Goal: Transaction & Acquisition: Purchase product/service

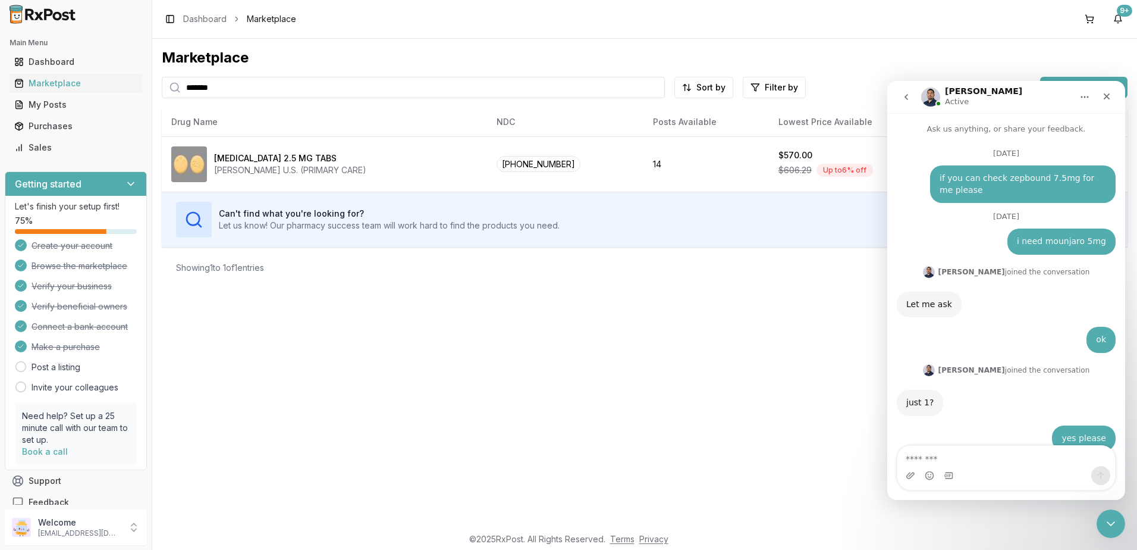
scroll to position [8428, 0]
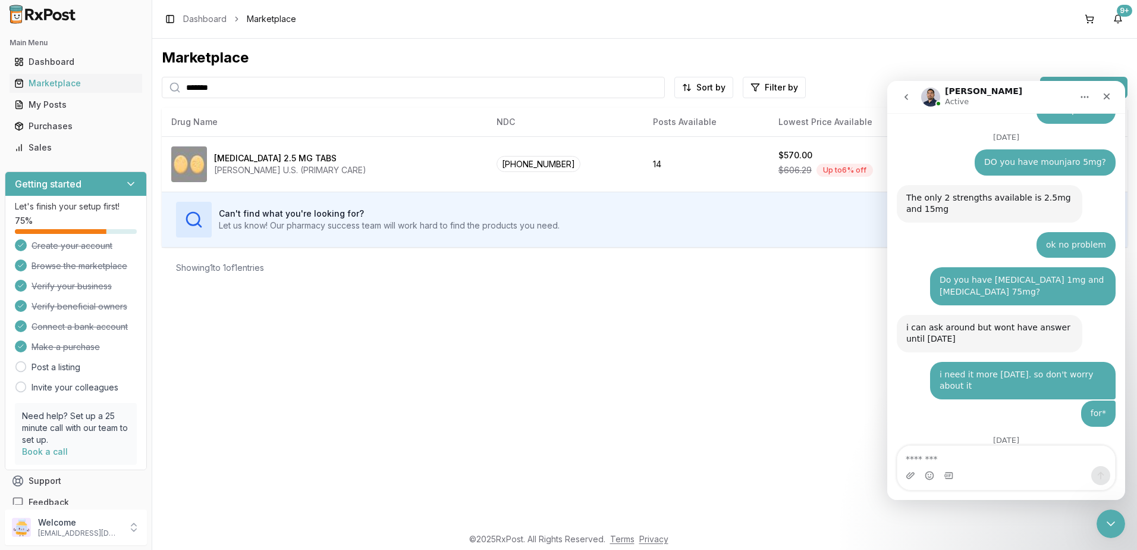
click at [983, 458] on textarea "Message…" at bounding box center [1007, 456] width 218 height 20
type textarea "*"
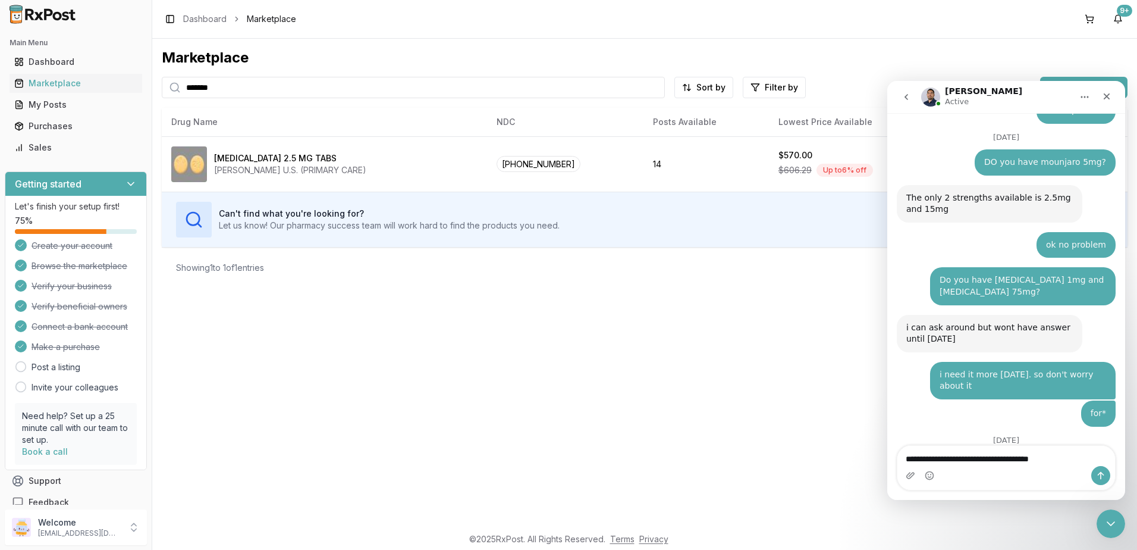
type textarea "**********"
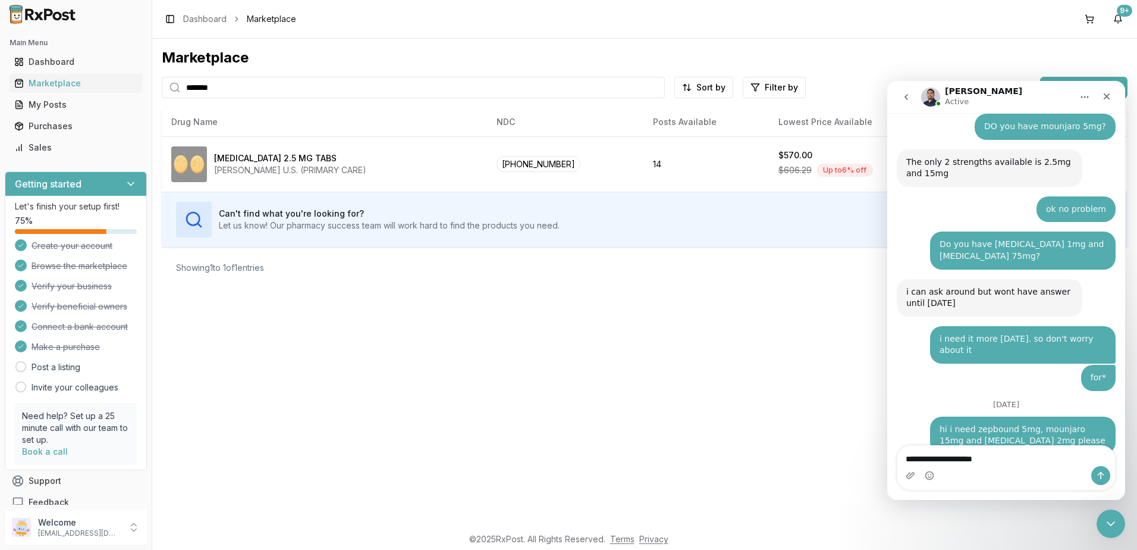
type textarea "**********"
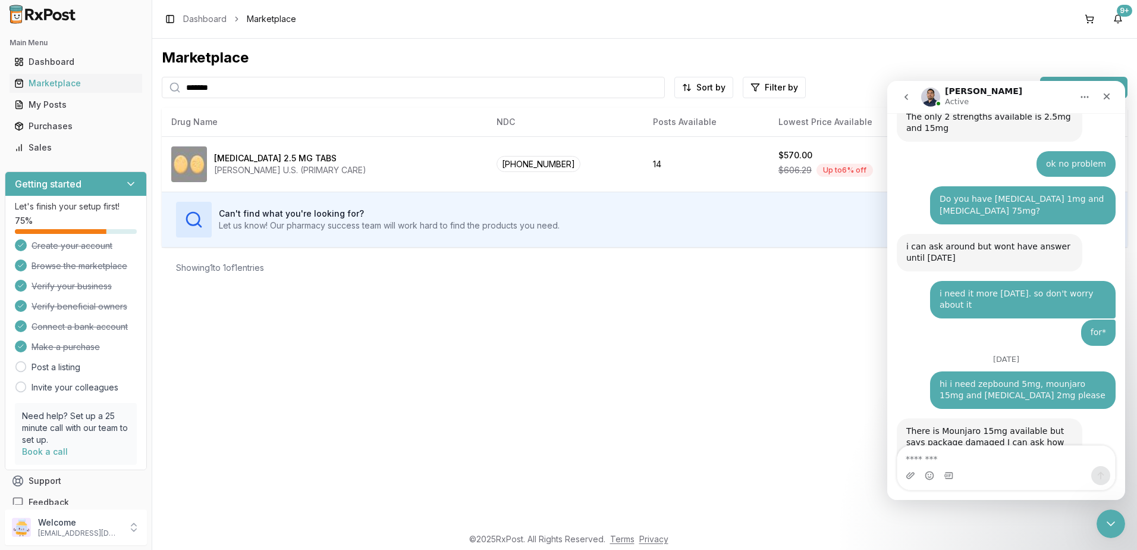
scroll to position [8581, 0]
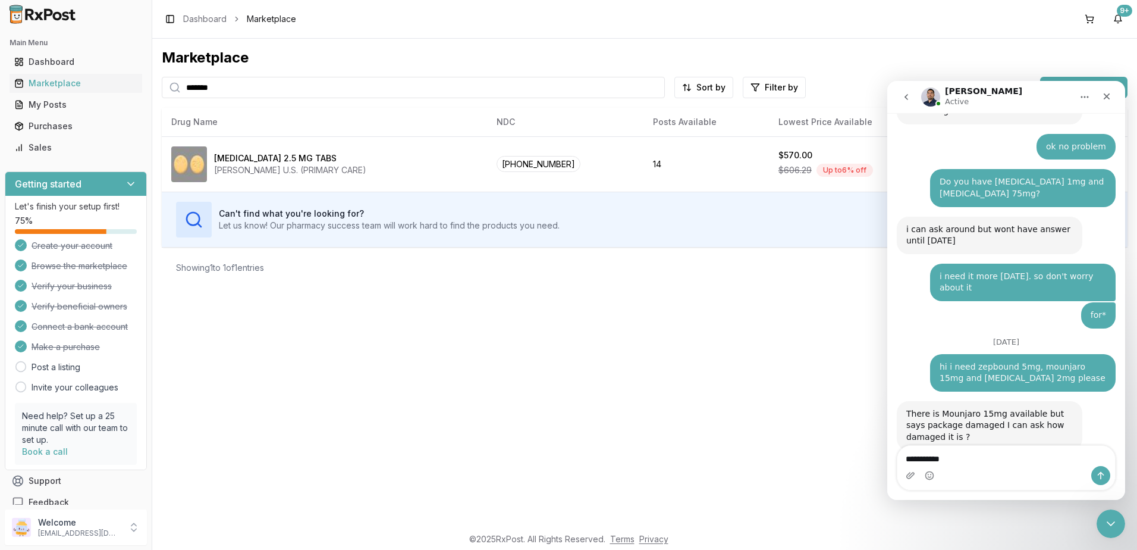
type textarea "**********"
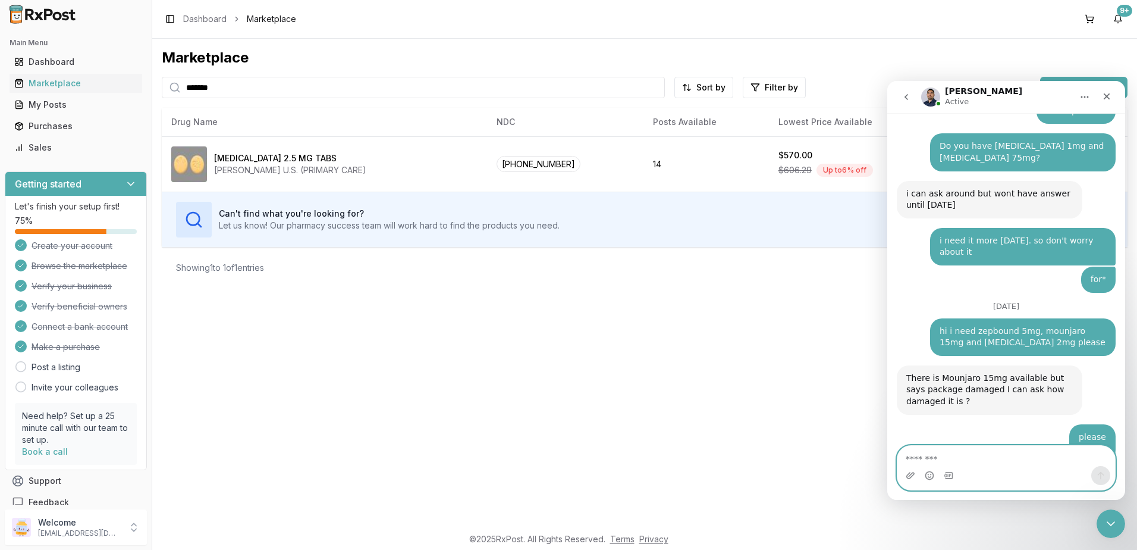
scroll to position [8651, 0]
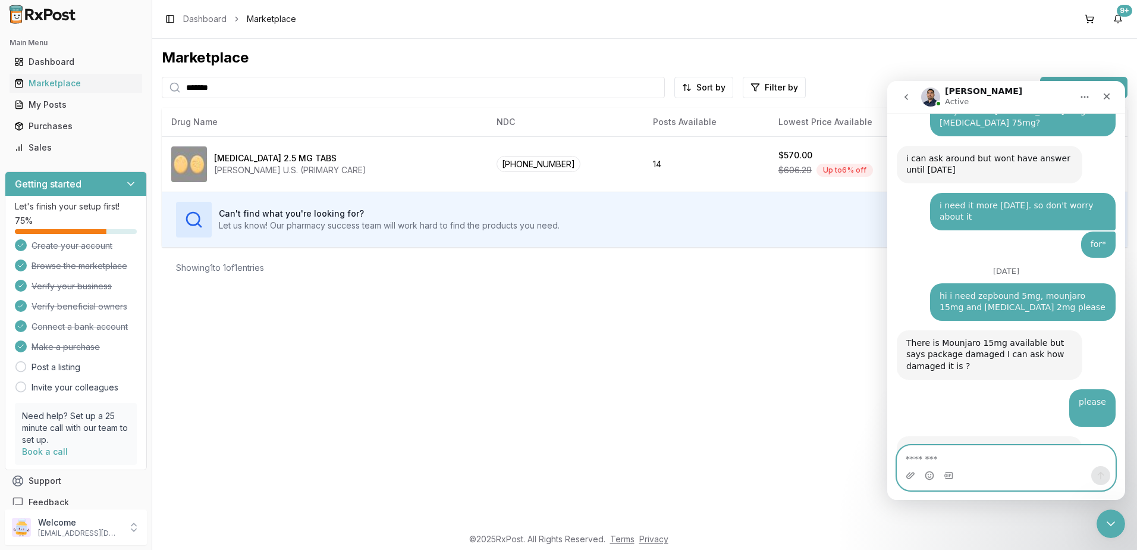
click at [989, 453] on textarea "Message…" at bounding box center [1007, 456] width 218 height 20
type textarea "**********"
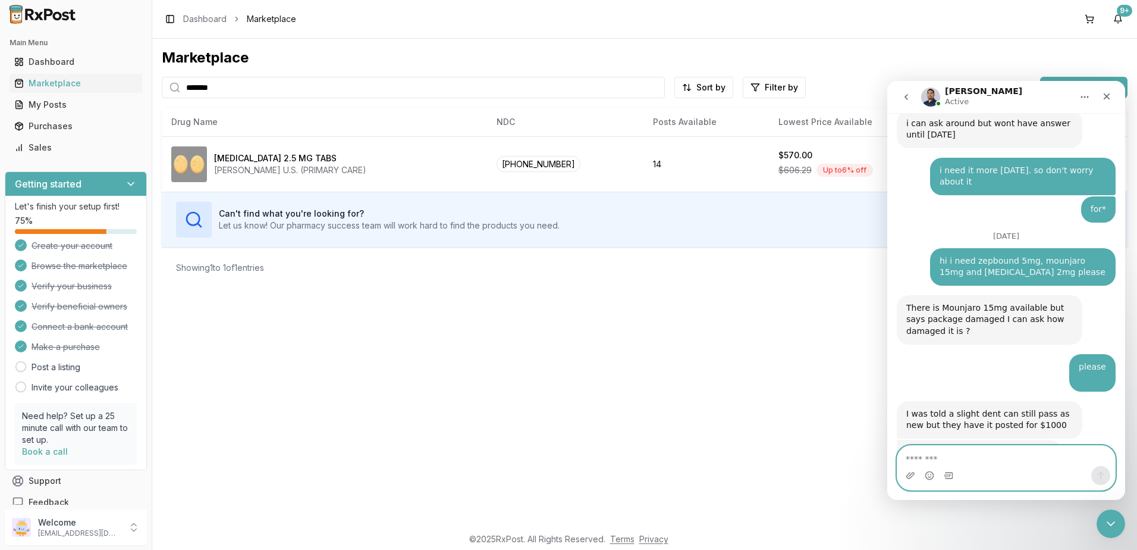
scroll to position [8687, 0]
drag, startPoint x: 1088, startPoint y: 16, endPoint x: 1071, endPoint y: 48, distance: 35.9
click at [1088, 16] on button at bounding box center [1089, 19] width 19 height 19
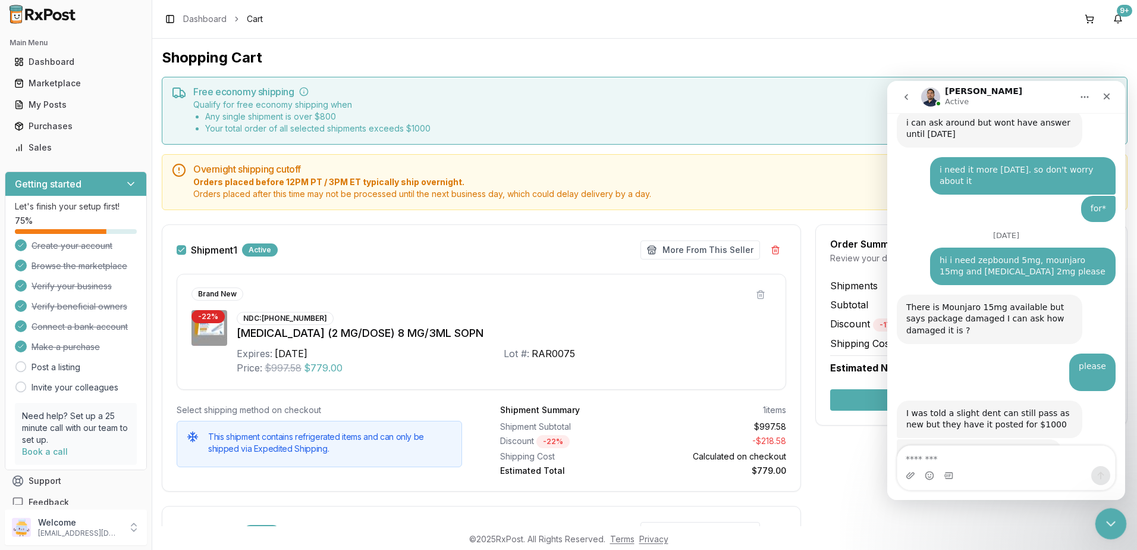
click at [1108, 517] on icon "Close Intercom Messenger" at bounding box center [1109, 522] width 14 height 14
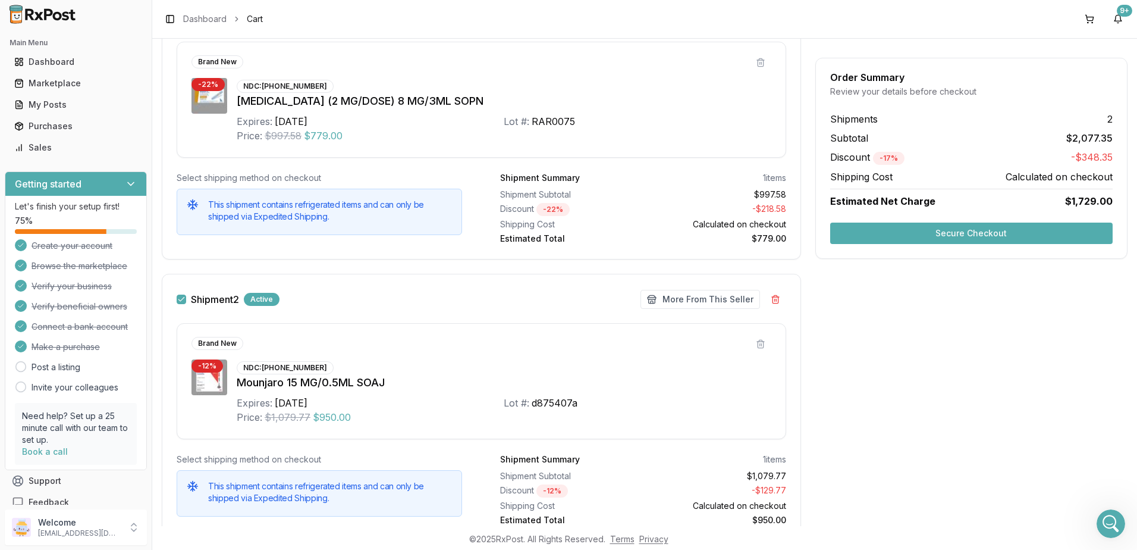
scroll to position [280, 0]
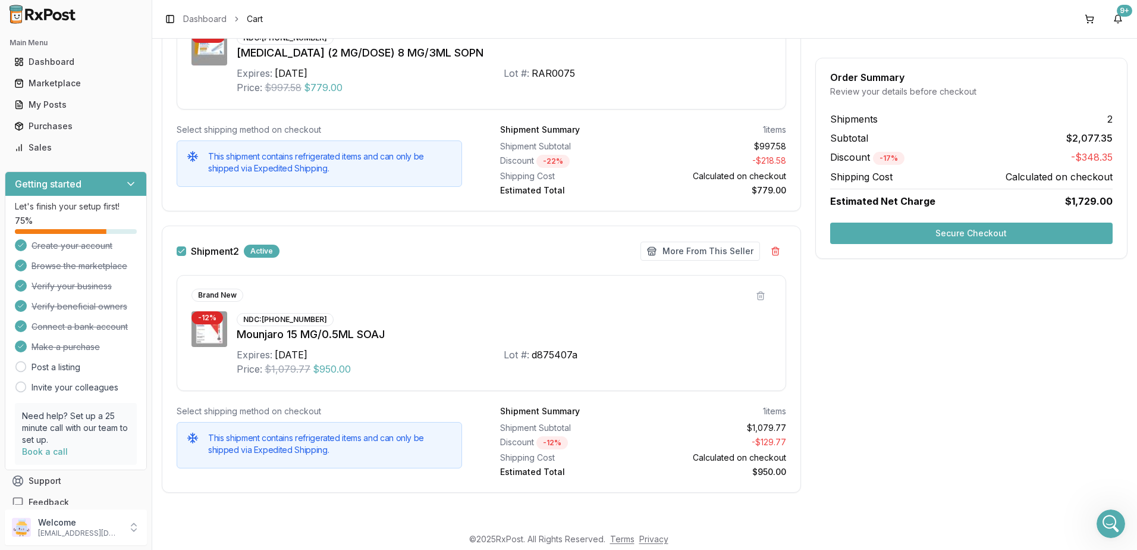
click at [945, 231] on button "Secure Checkout" at bounding box center [971, 232] width 283 height 21
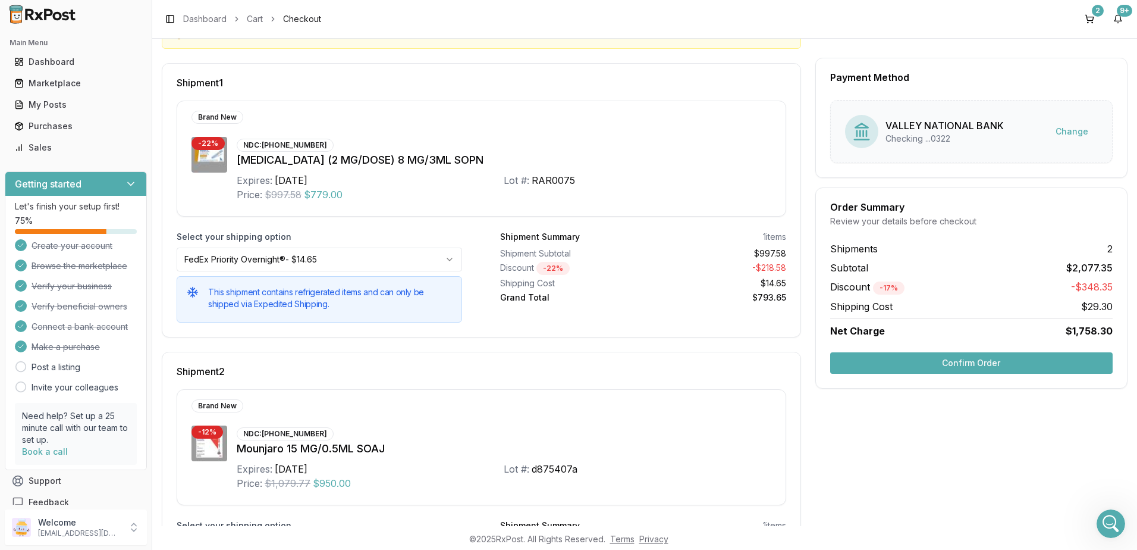
scroll to position [274, 0]
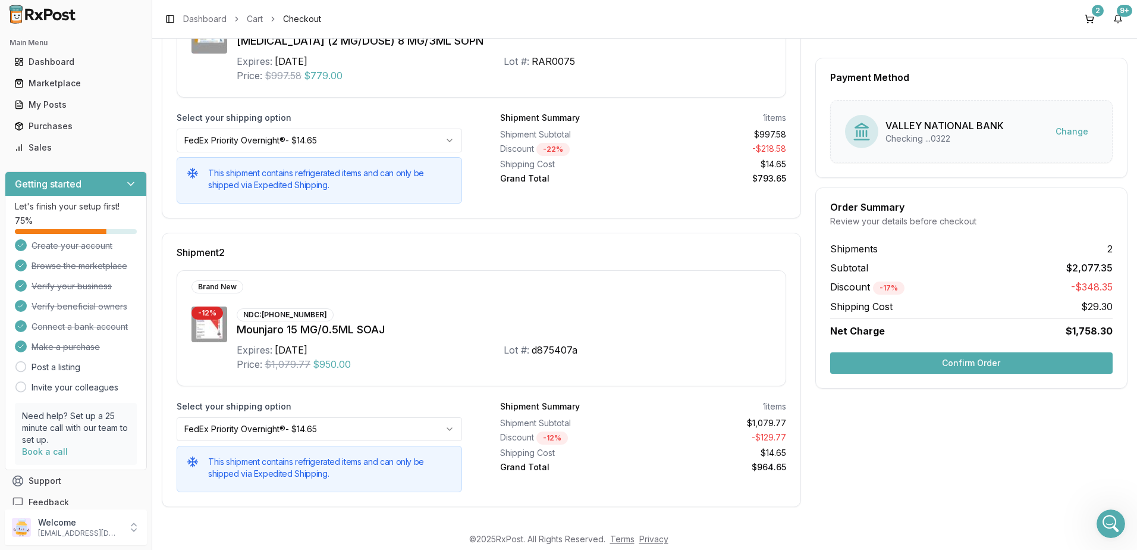
click at [971, 361] on button "Confirm Order" at bounding box center [971, 362] width 283 height 21
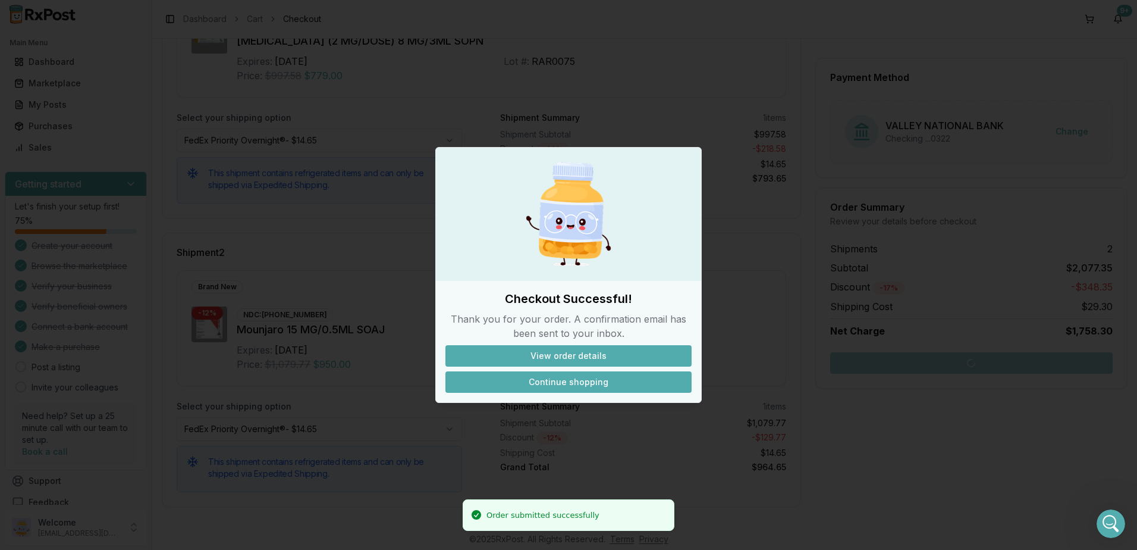
click at [582, 381] on button "Continue shopping" at bounding box center [569, 381] width 246 height 21
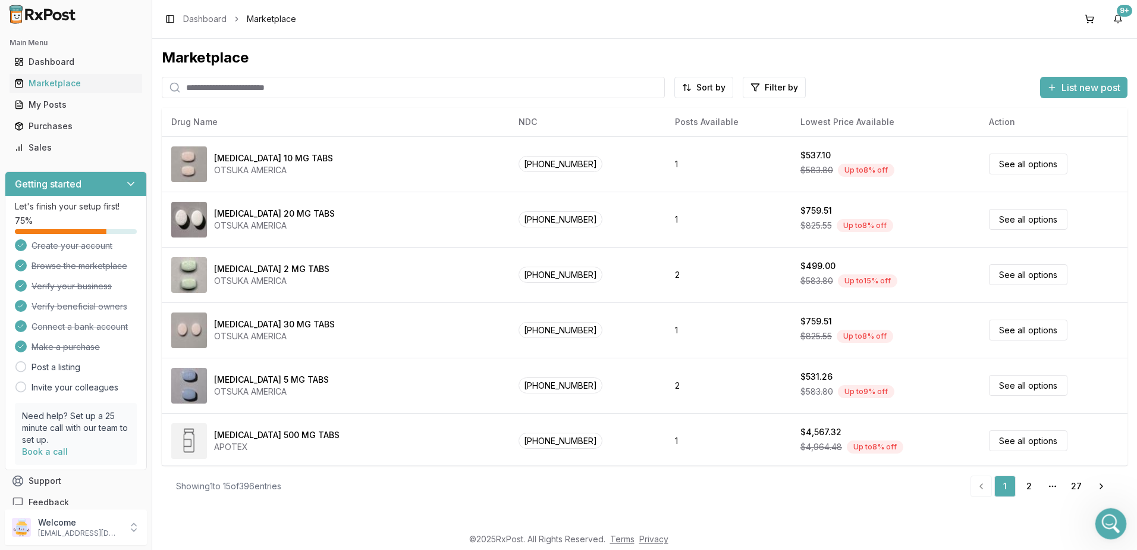
click at [1109, 522] on icon "Open Intercom Messenger" at bounding box center [1110, 522] width 20 height 20
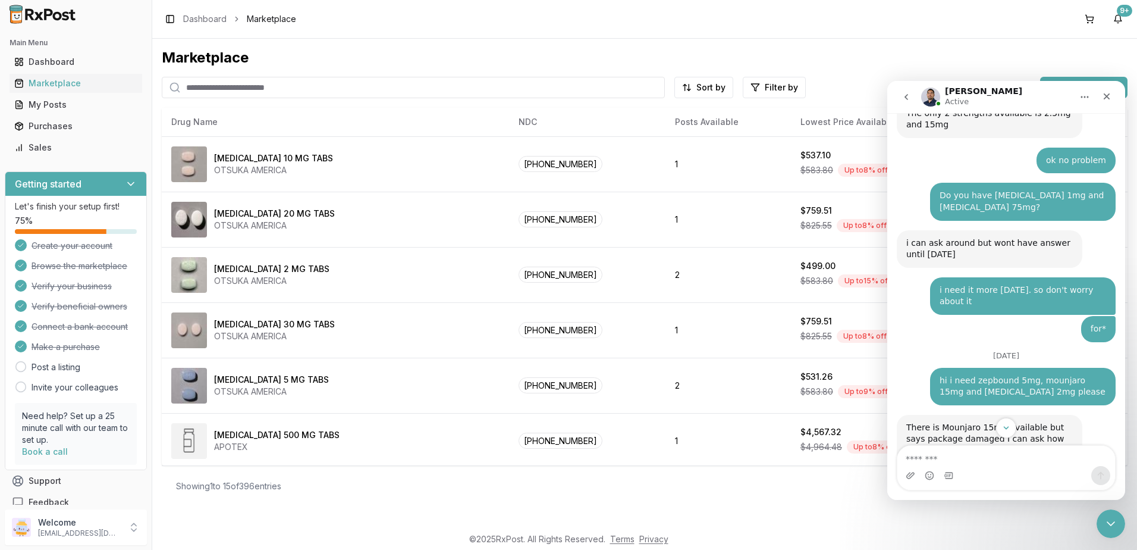
scroll to position [8568, 0]
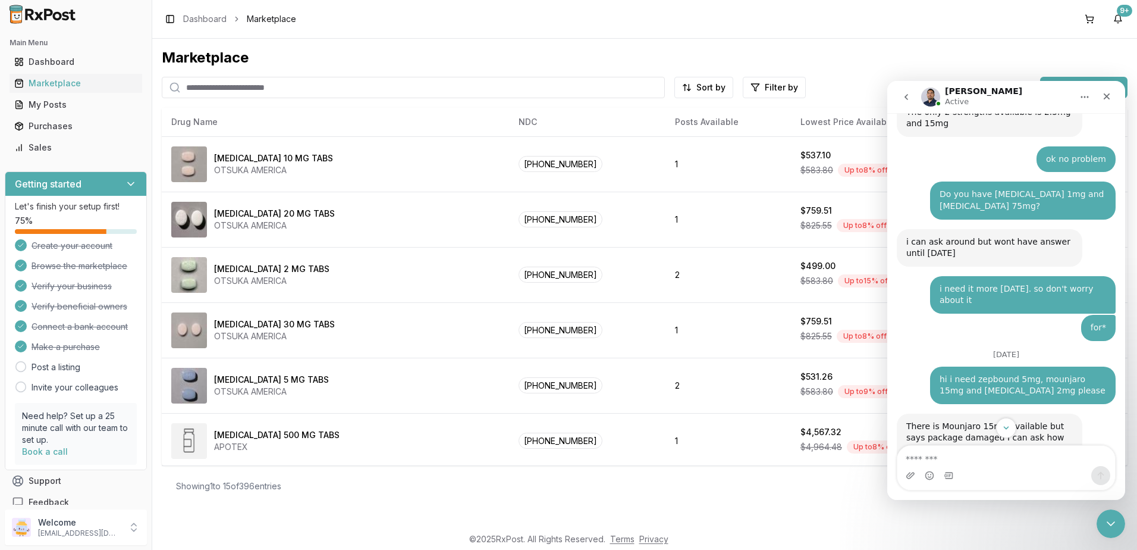
click at [988, 456] on textarea "Message…" at bounding box center [1007, 456] width 218 height 20
drag, startPoint x: 1007, startPoint y: 423, endPoint x: 1014, endPoint y: 437, distance: 16.0
click at [1007, 423] on icon "Scroll to bottom" at bounding box center [1006, 427] width 11 height 11
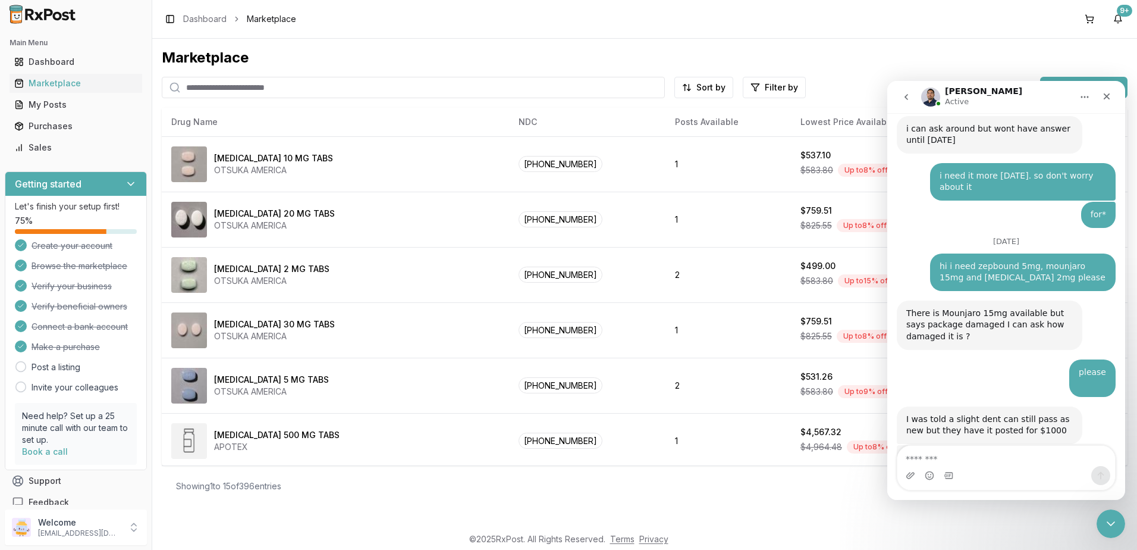
scroll to position [8687, 0]
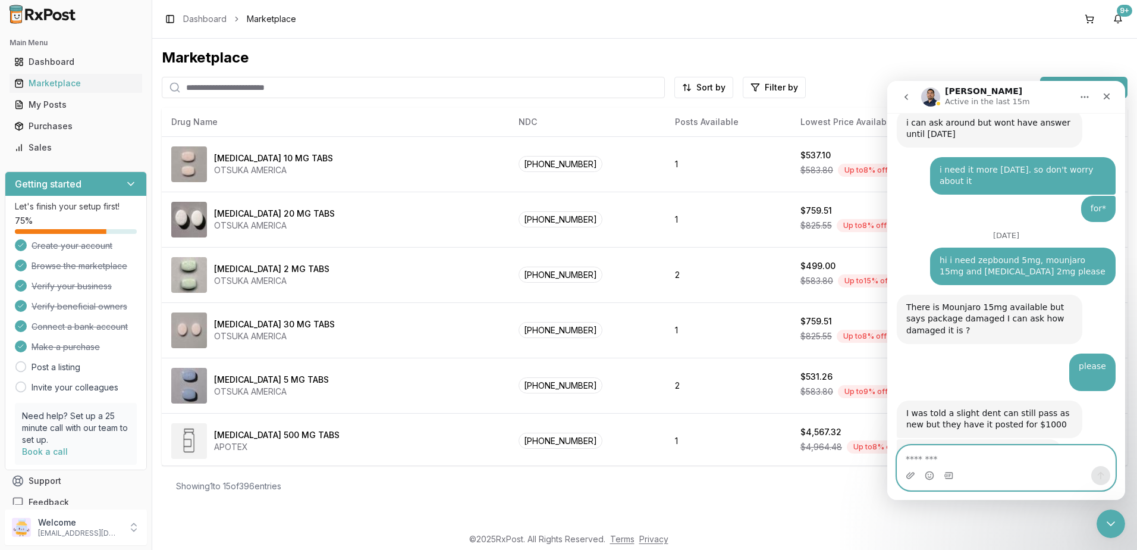
click at [1009, 454] on textarea "Message…" at bounding box center [1007, 456] width 218 height 20
type textarea "*"
type textarea "**********"
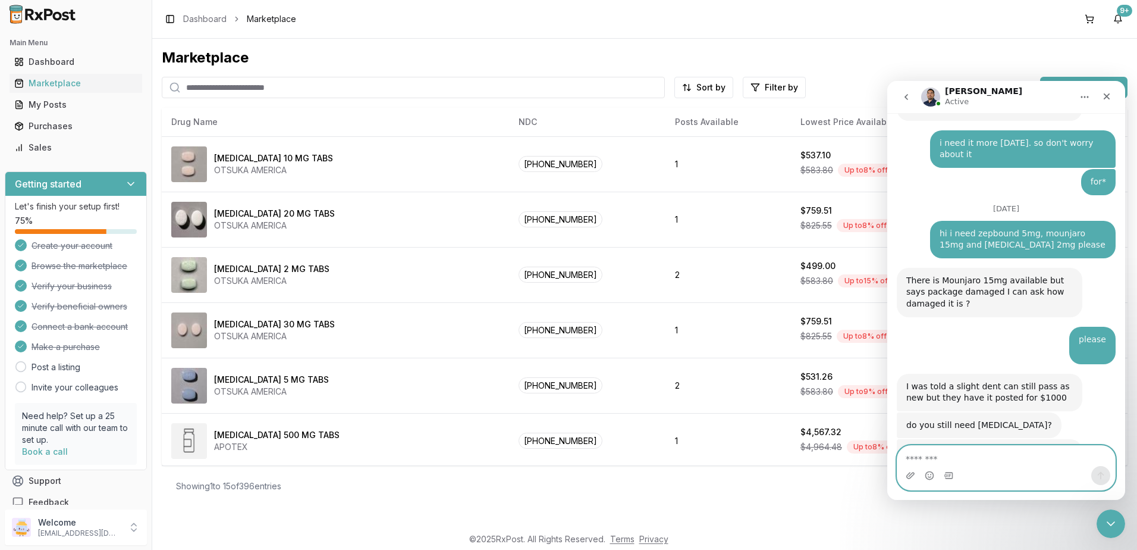
scroll to position [8777, 0]
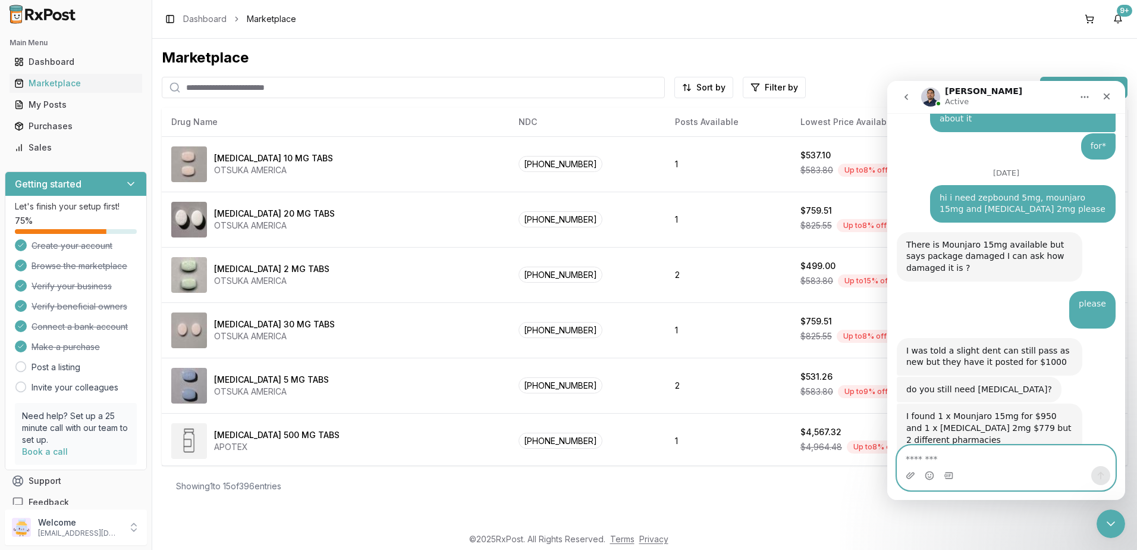
click at [989, 460] on textarea "Message…" at bounding box center [1007, 456] width 218 height 20
type textarea "*"
type textarea "**********"
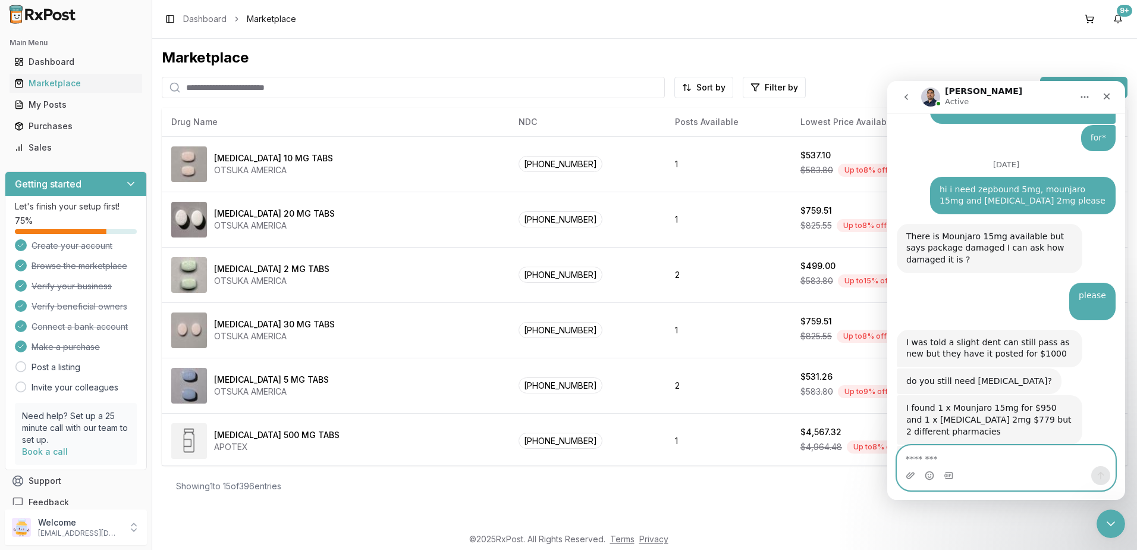
scroll to position [8875, 0]
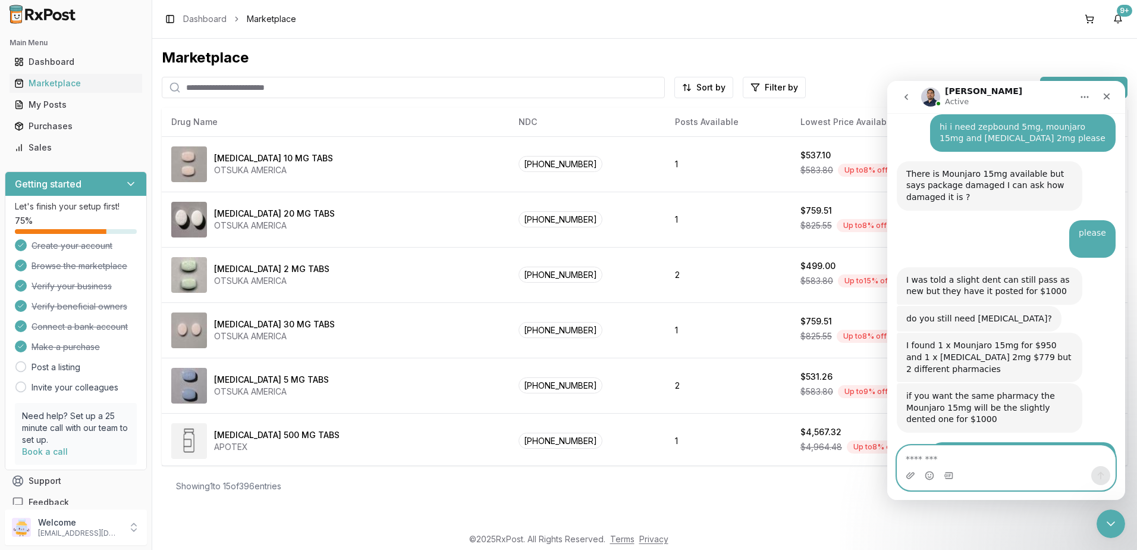
click at [991, 454] on textarea "Message…" at bounding box center [1007, 456] width 218 height 20
type textarea "*********"
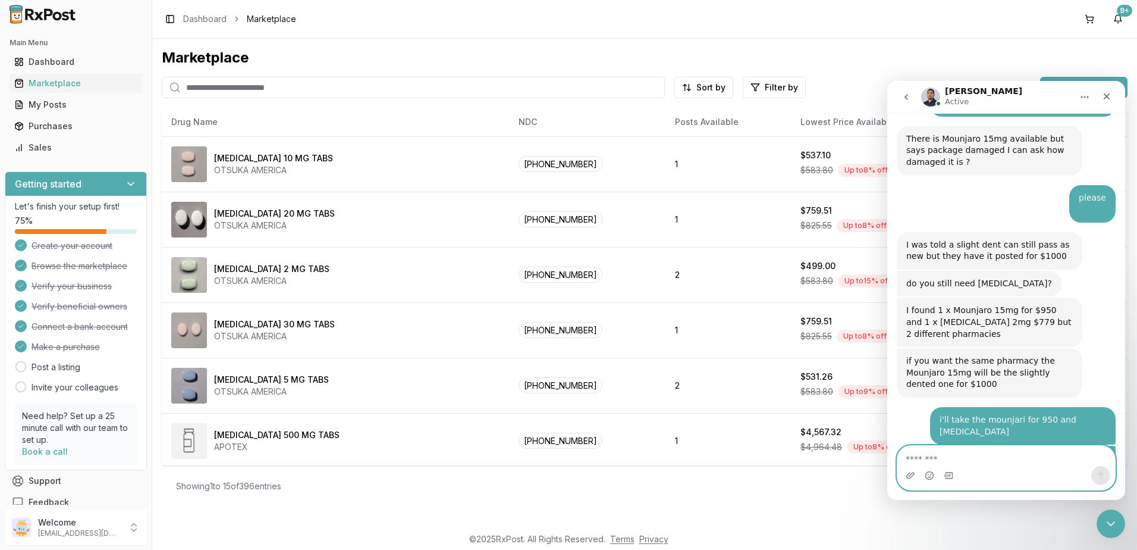
scroll to position [8911, 0]
click at [1092, 20] on button at bounding box center [1089, 19] width 19 height 19
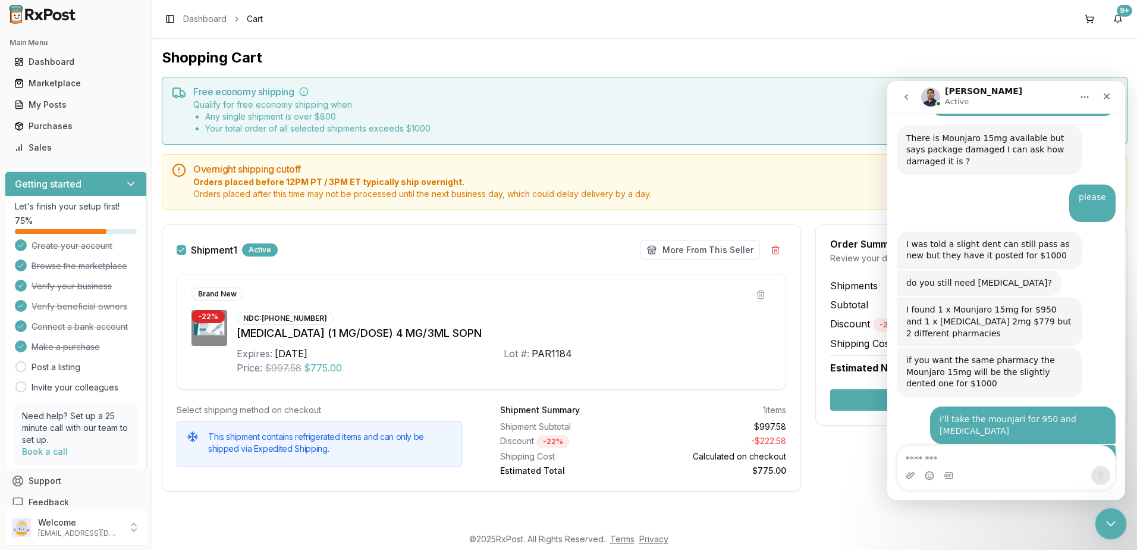
click at [1113, 532] on div "Close Intercom Messenger" at bounding box center [1109, 521] width 29 height 29
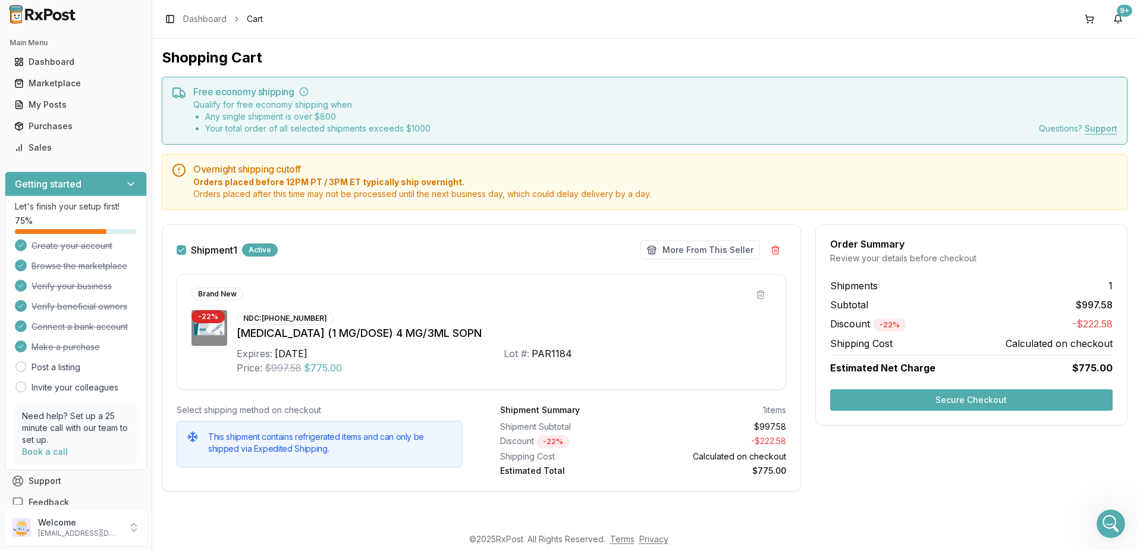
click at [1002, 401] on button "Secure Checkout" at bounding box center [971, 399] width 283 height 21
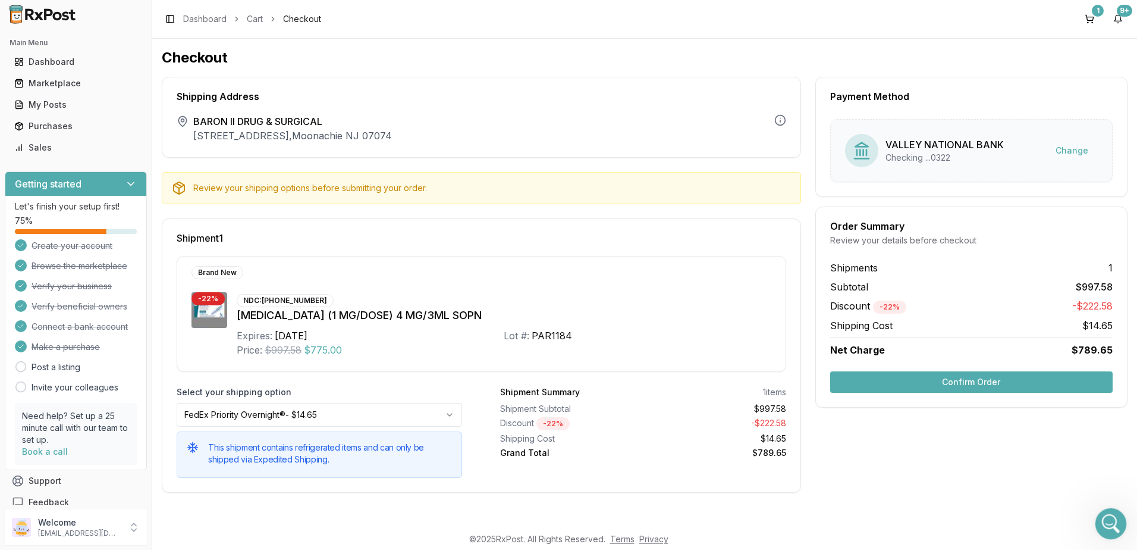
click at [1112, 522] on icon "Open Intercom Messenger" at bounding box center [1110, 522] width 20 height 20
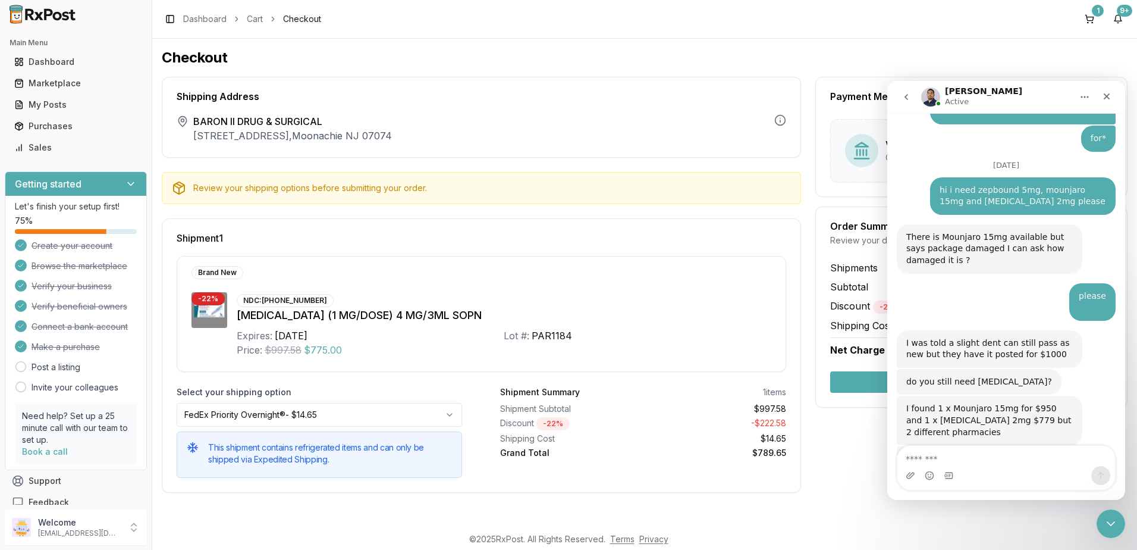
scroll to position [8911, 0]
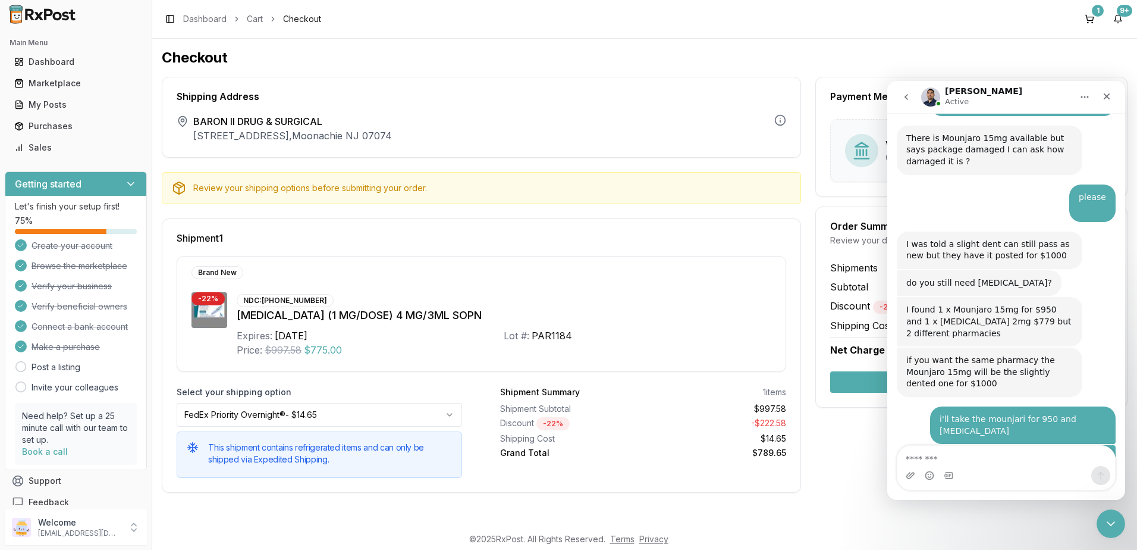
click at [975, 458] on textarea "Message…" at bounding box center [1007, 456] width 218 height 20
type textarea "**********"
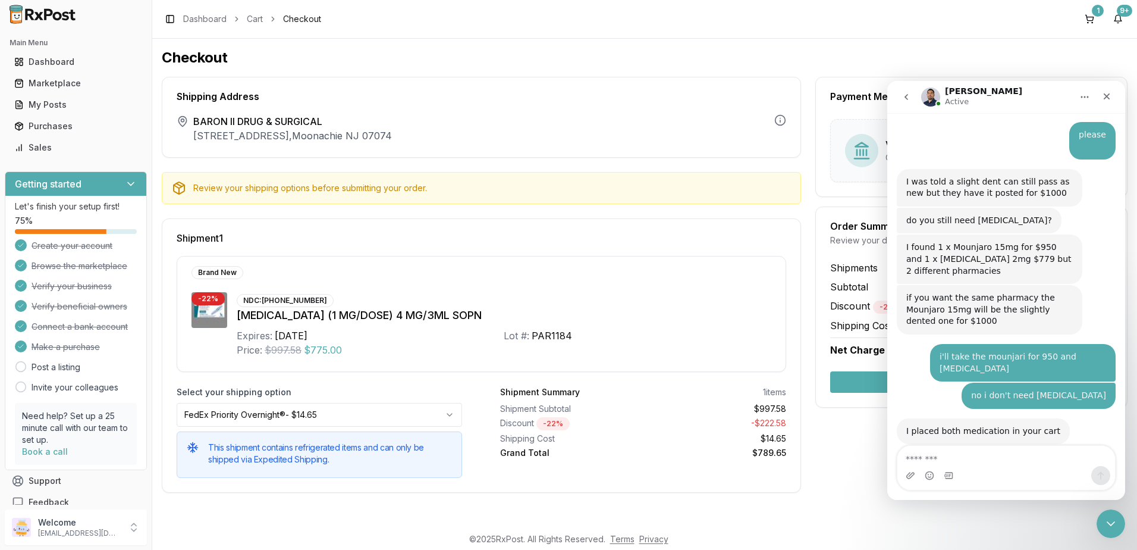
scroll to position [9046, 0]
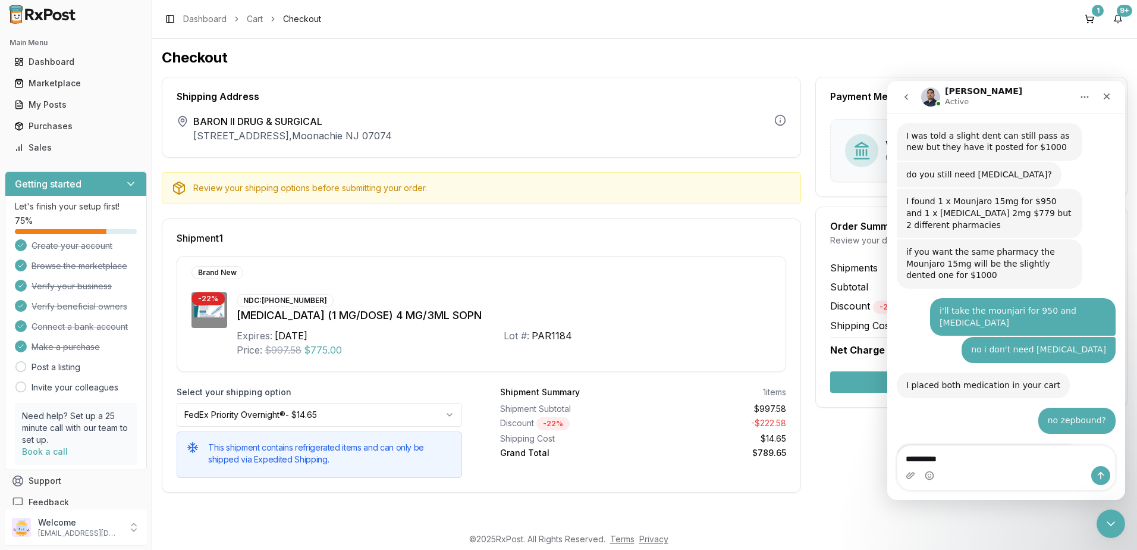
type textarea "**********"
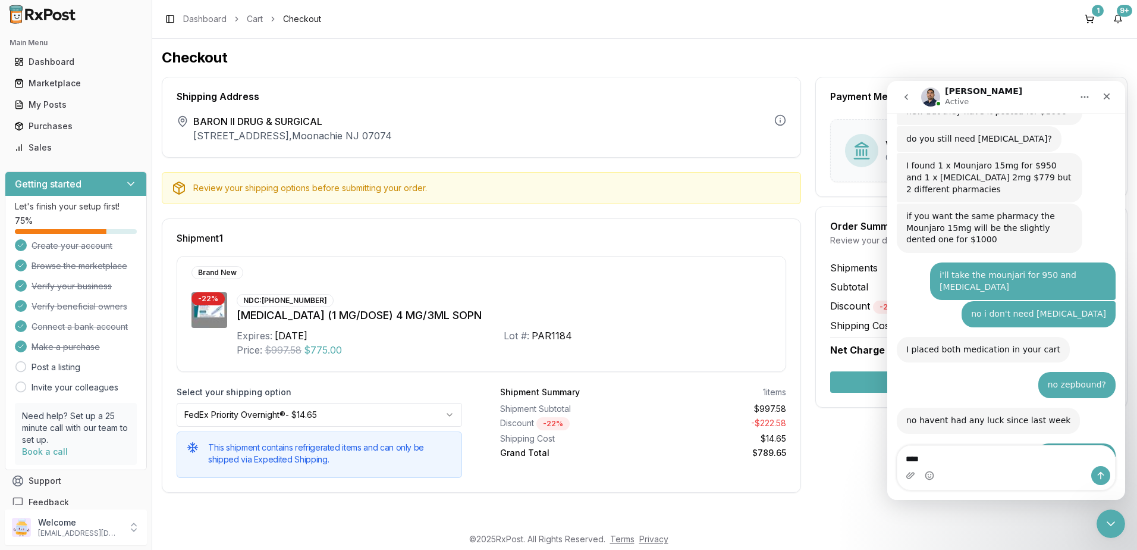
type textarea "****"
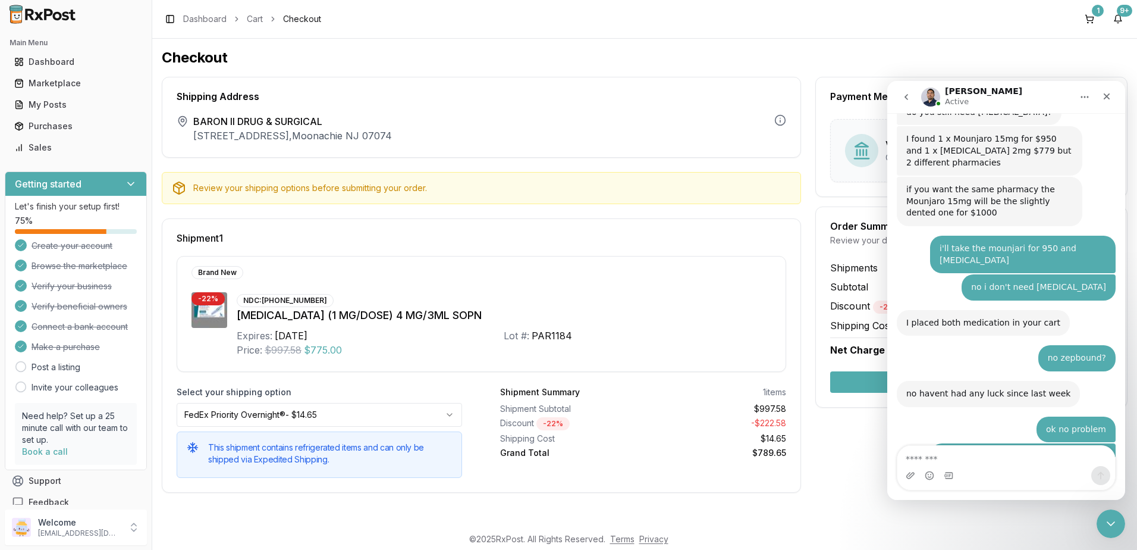
click at [709, 240] on div "Shipment 1" at bounding box center [482, 238] width 610 height 10
click at [1107, 529] on div "Close Intercom Messenger" at bounding box center [1109, 521] width 29 height 29
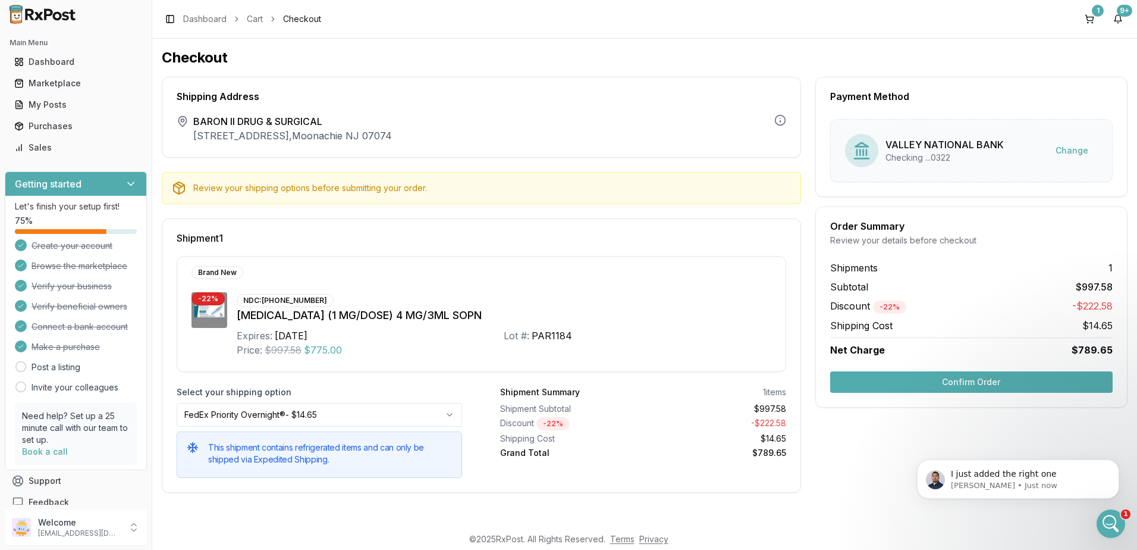
scroll to position [9172, 0]
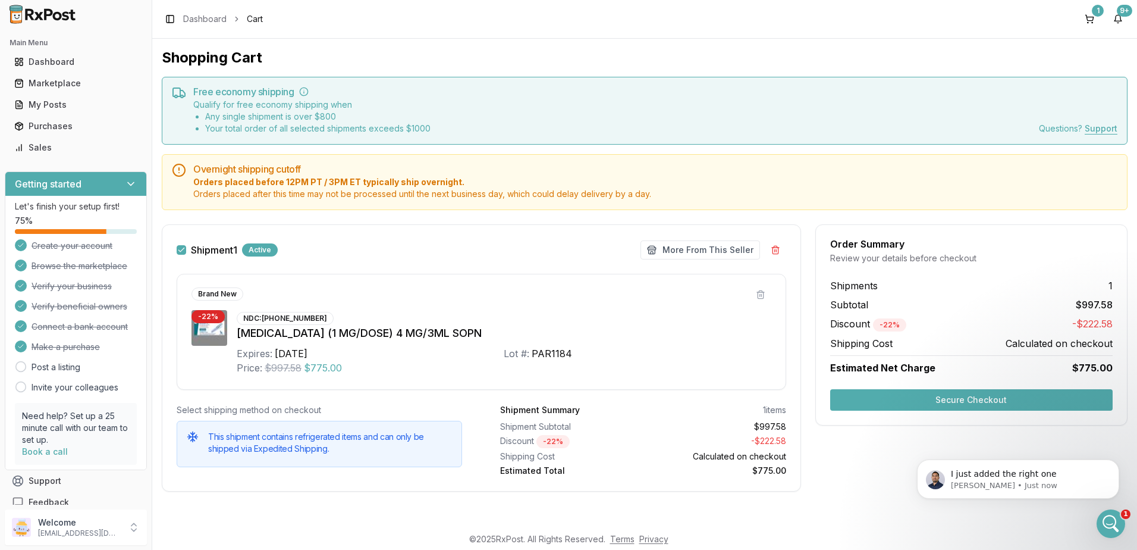
scroll to position [9126, 0]
click at [781, 249] on button at bounding box center [775, 249] width 21 height 21
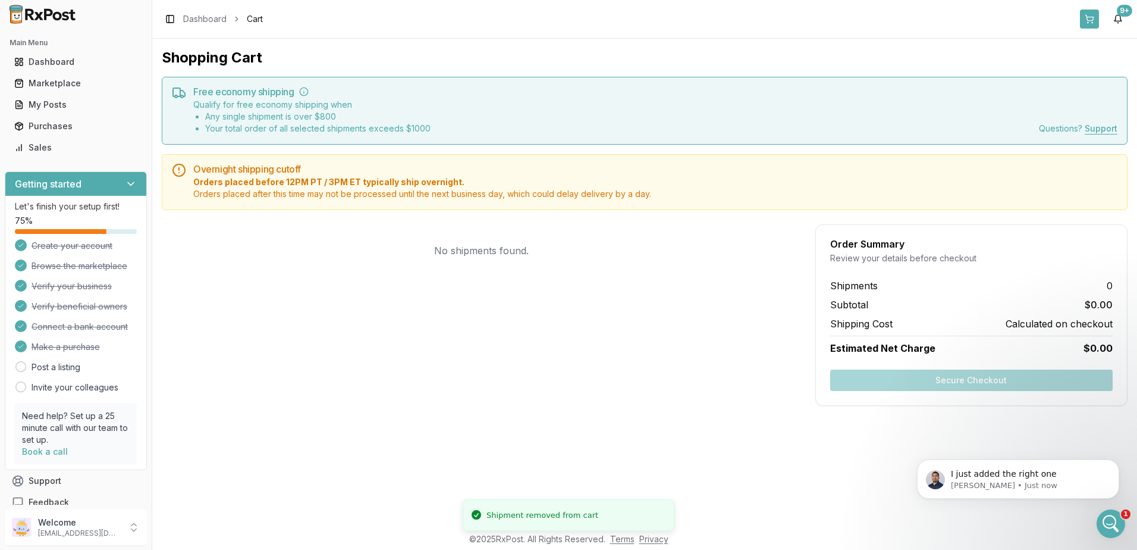
click at [1089, 19] on button at bounding box center [1089, 19] width 19 height 19
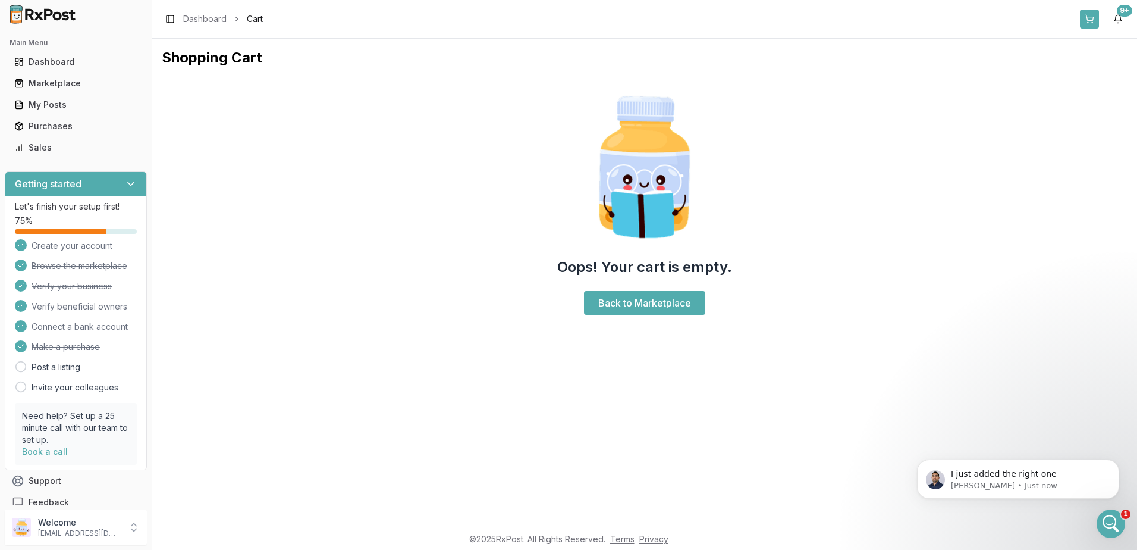
click at [1089, 19] on button at bounding box center [1089, 19] width 19 height 19
click at [1109, 519] on icon "Open Intercom Messenger" at bounding box center [1109, 522] width 8 height 10
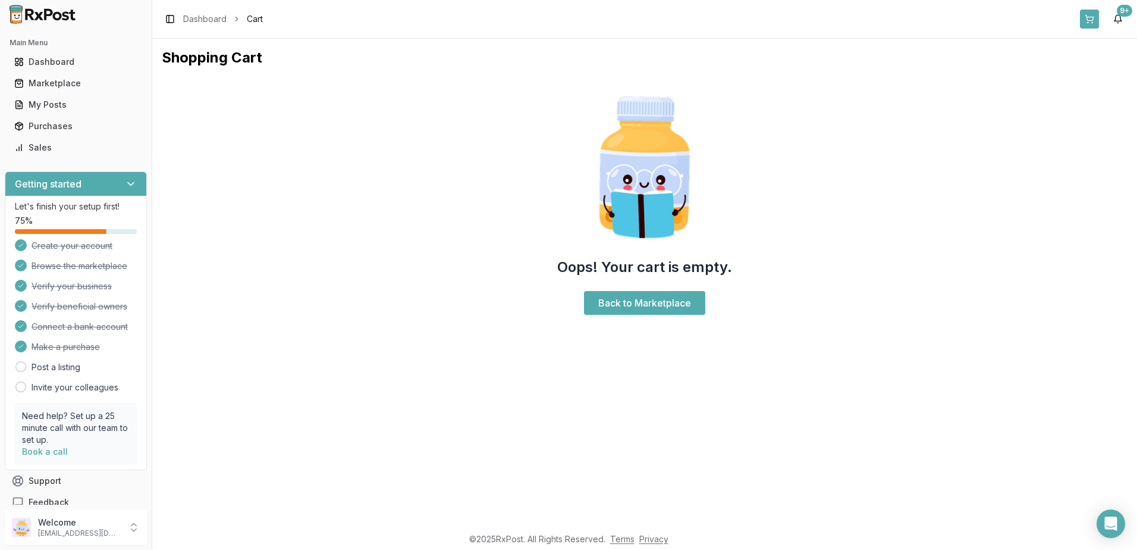
click at [1095, 16] on button at bounding box center [1089, 19] width 19 height 19
click at [1090, 17] on button at bounding box center [1089, 19] width 19 height 19
click at [1121, 14] on div "9+" at bounding box center [1124, 11] width 15 height 12
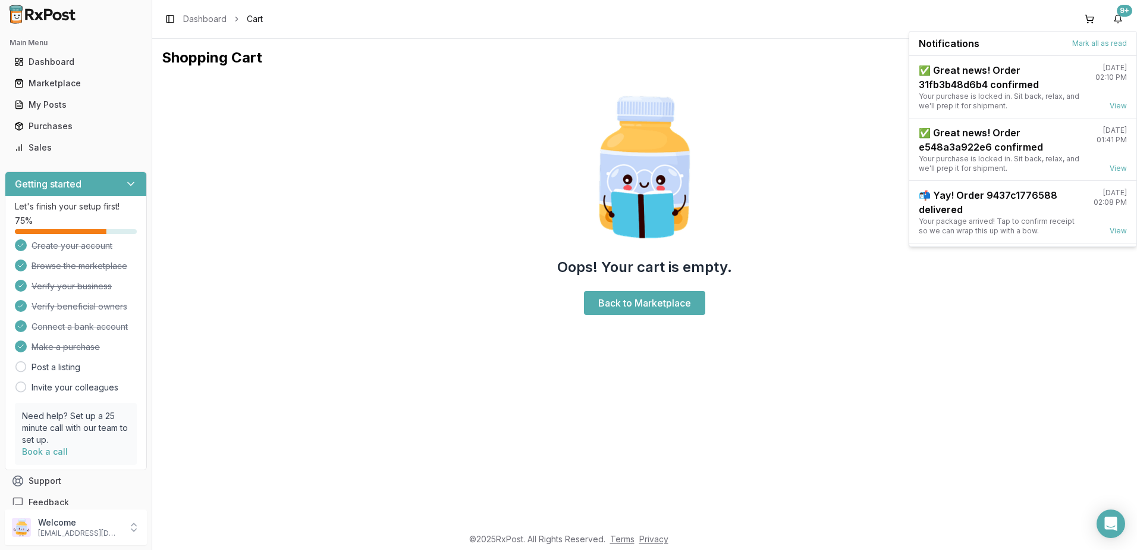
click at [997, 323] on div "Oops! Your cart is empty. Back to Marketplace" at bounding box center [645, 203] width 966 height 252
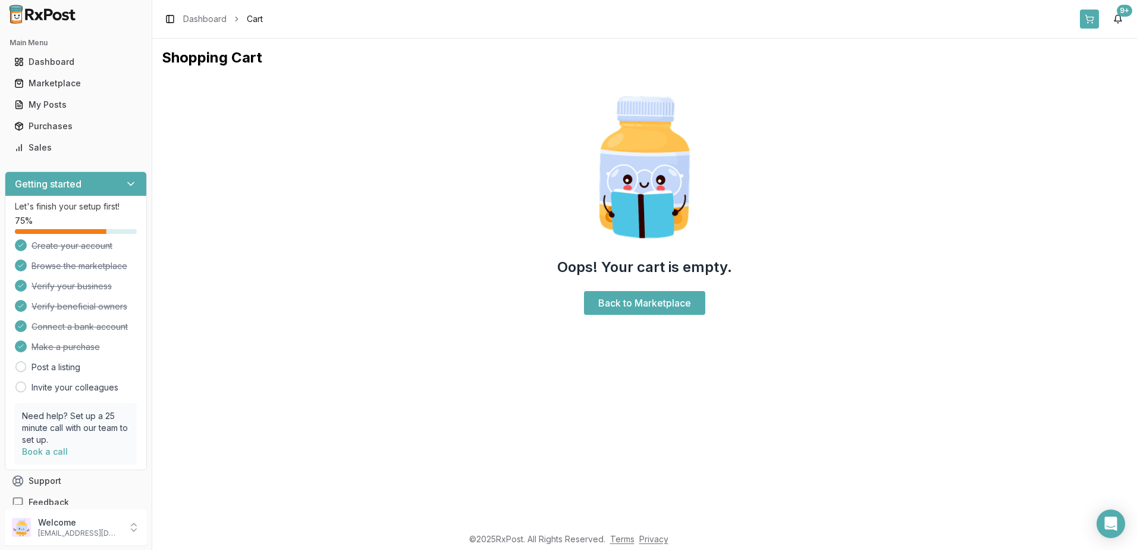
click at [1095, 14] on button at bounding box center [1089, 19] width 19 height 19
click at [1105, 519] on icon "Open Intercom Messenger" at bounding box center [1111, 523] width 15 height 15
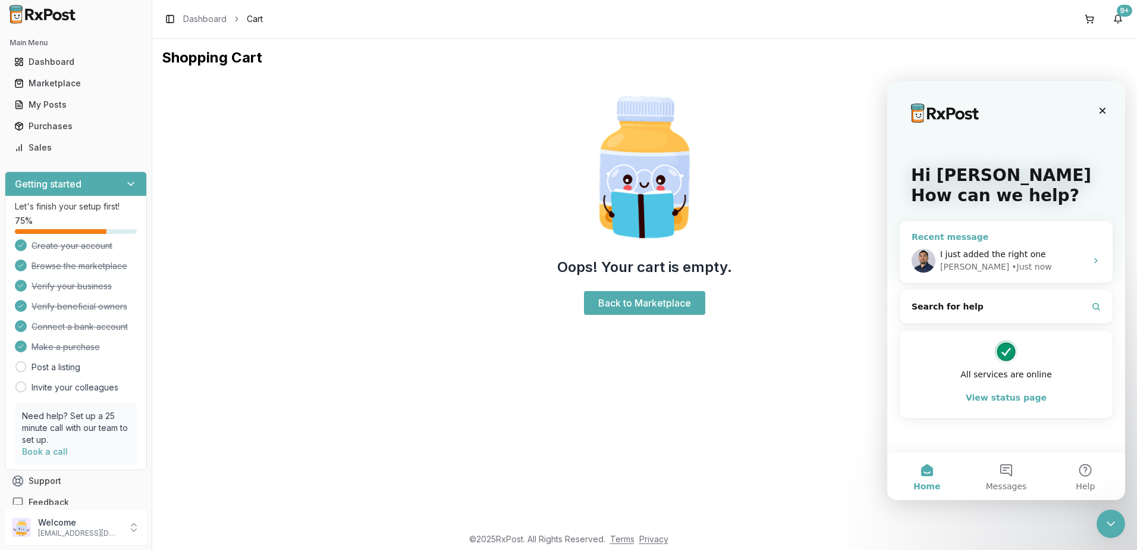
click at [986, 254] on span "I just added the right one" at bounding box center [994, 254] width 106 height 10
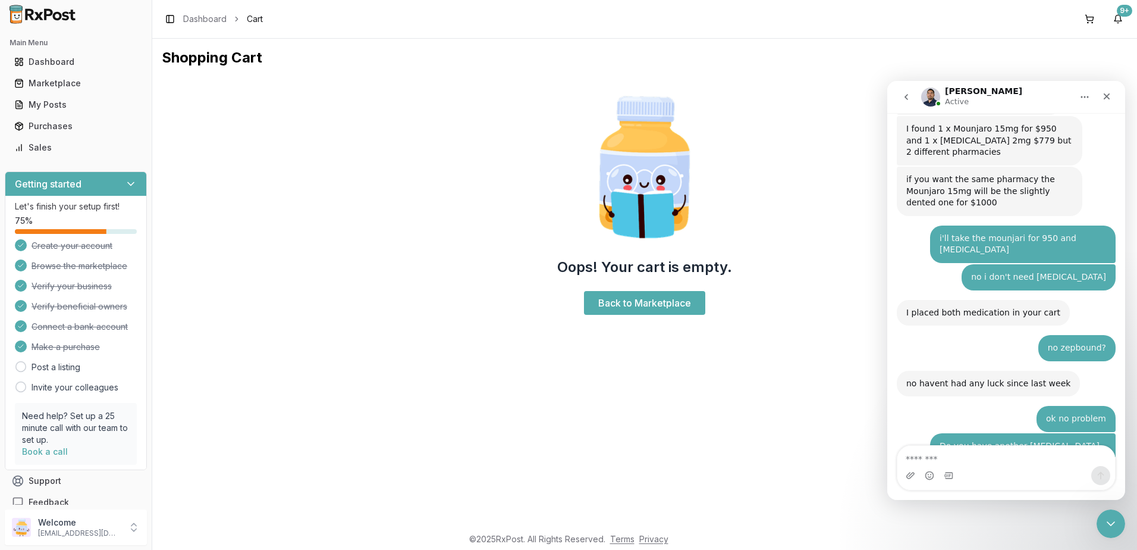
scroll to position [7701, 0]
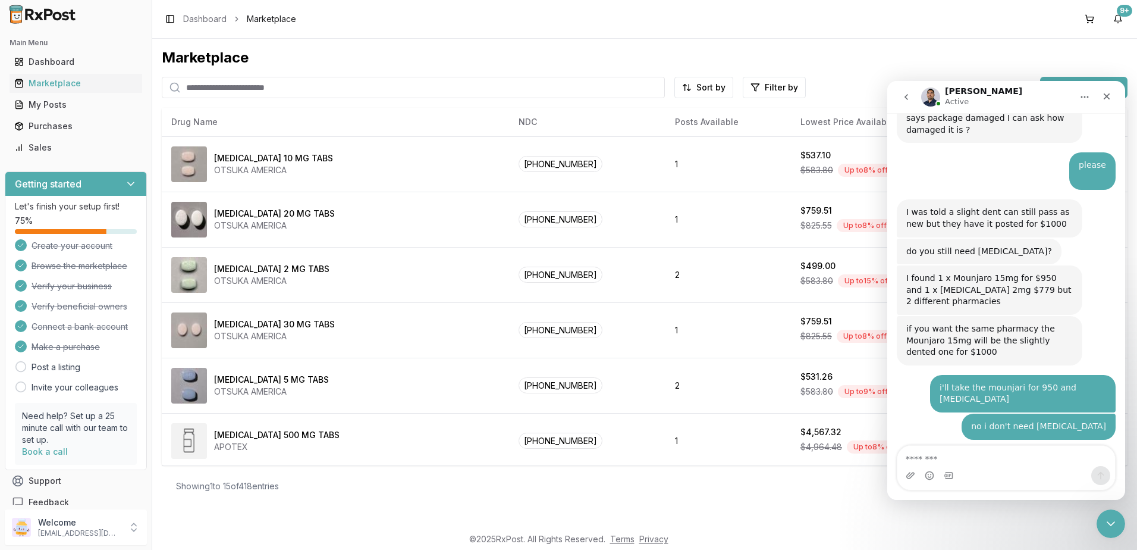
scroll to position [7701, 0]
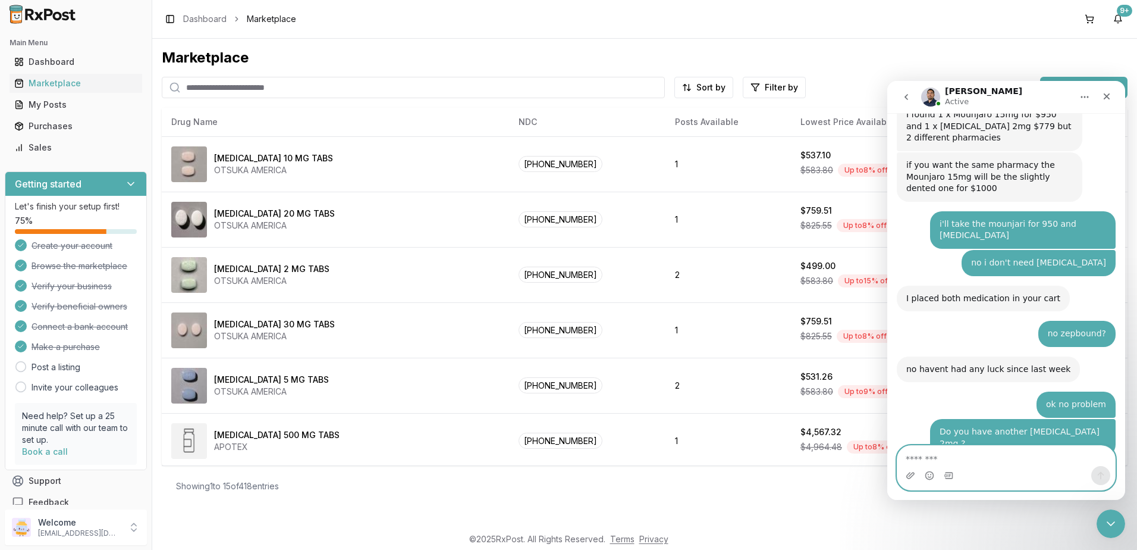
click at [976, 463] on textarea "Message…" at bounding box center [1007, 456] width 218 height 20
type textarea "*"
type textarea "**********"
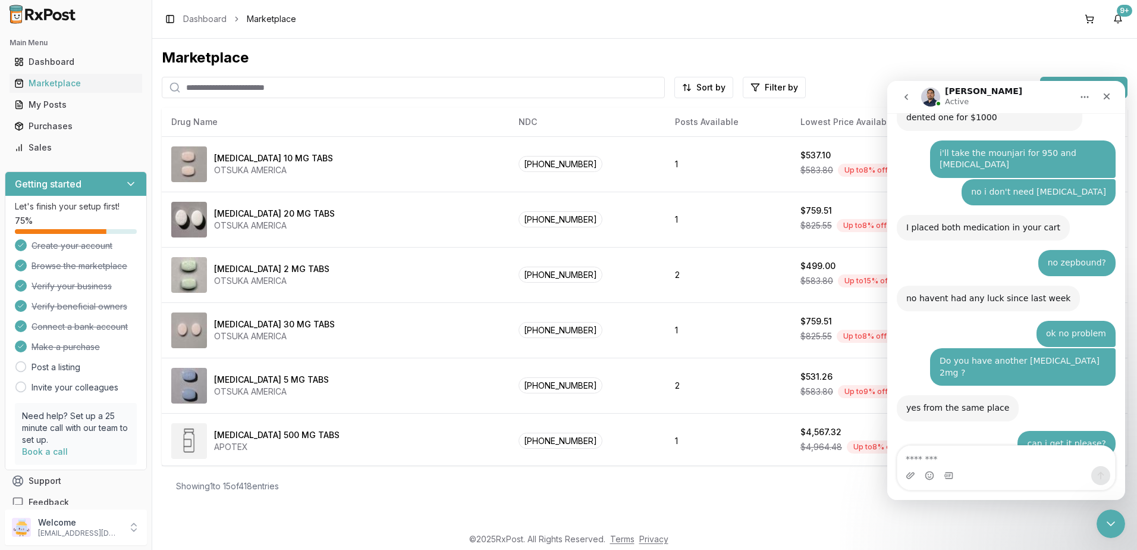
scroll to position [7845, 0]
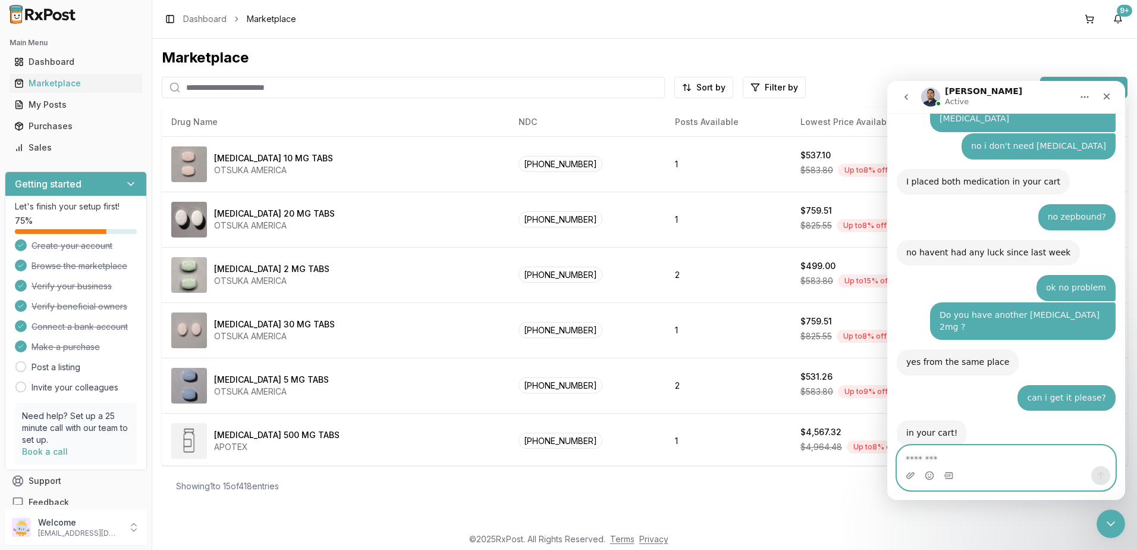
drag, startPoint x: 1005, startPoint y: 465, endPoint x: 1002, endPoint y: 458, distance: 7.2
click at [1005, 465] on textarea "Message…" at bounding box center [1007, 456] width 218 height 20
click at [1032, 460] on textarea "**" at bounding box center [1007, 456] width 218 height 20
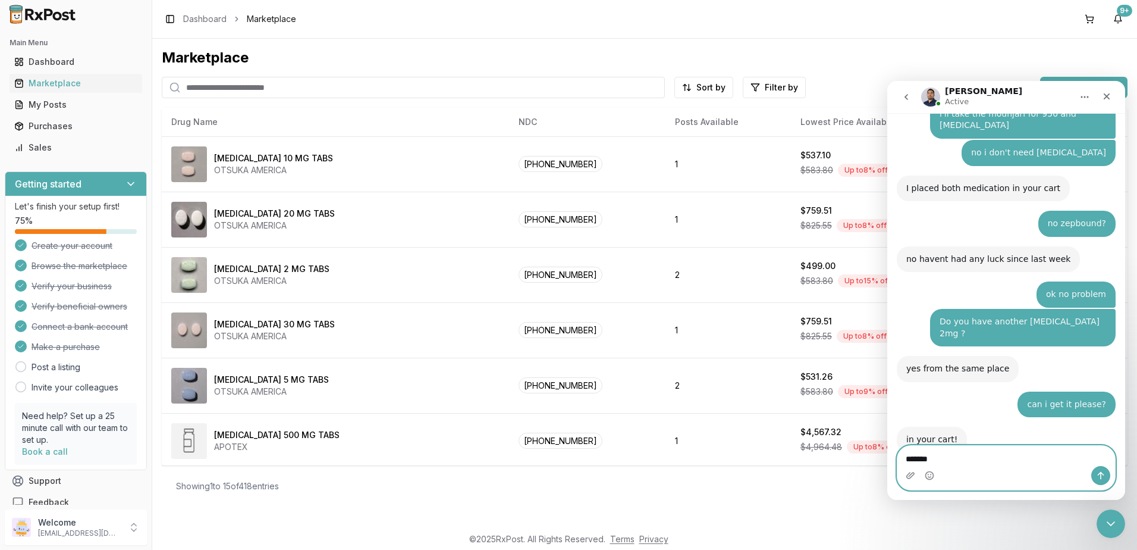
type textarea "********"
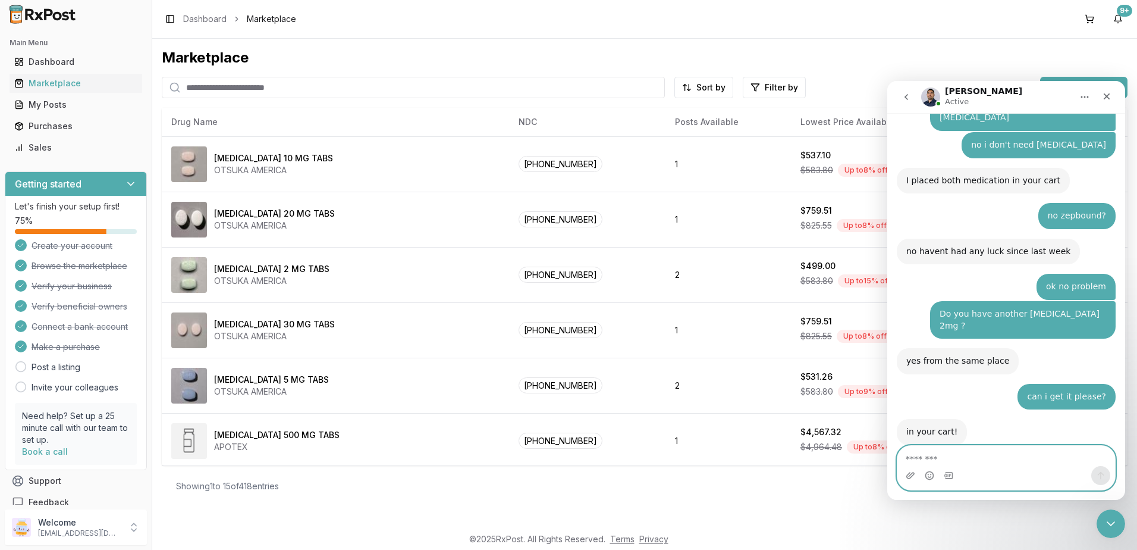
scroll to position [7874, 0]
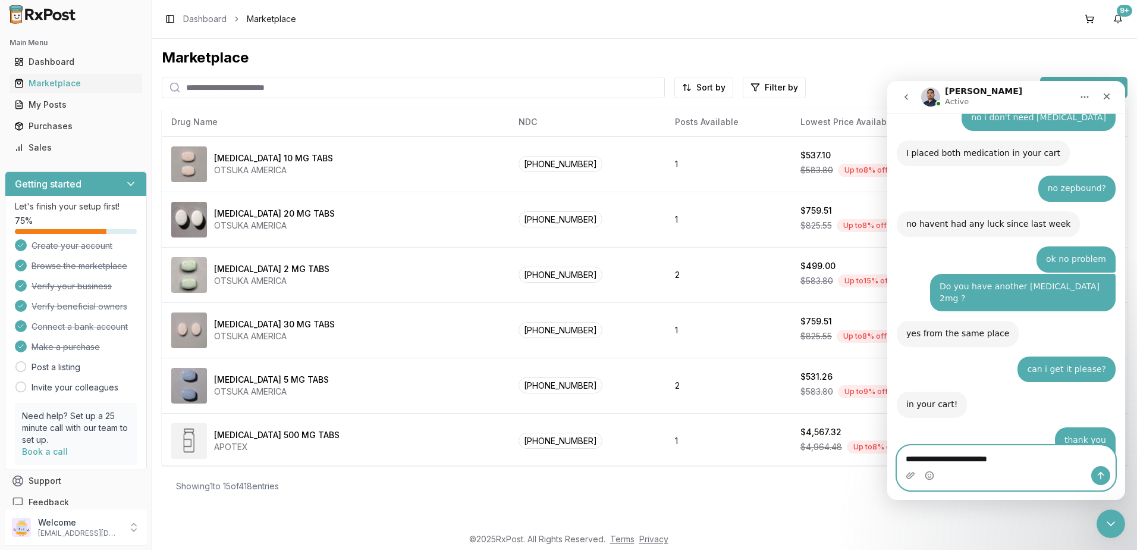
type textarea "**********"
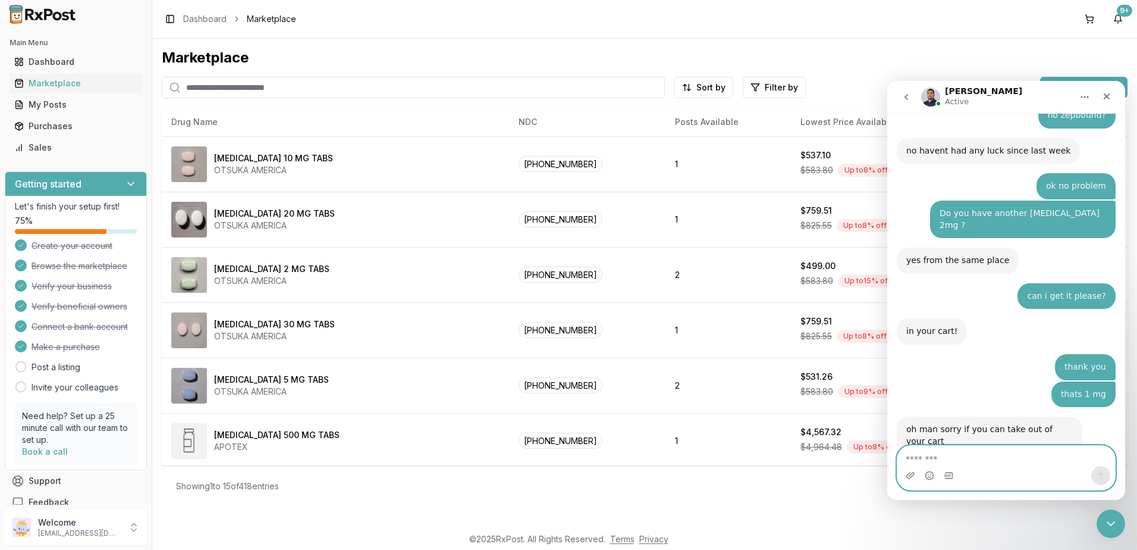
scroll to position [8010, 0]
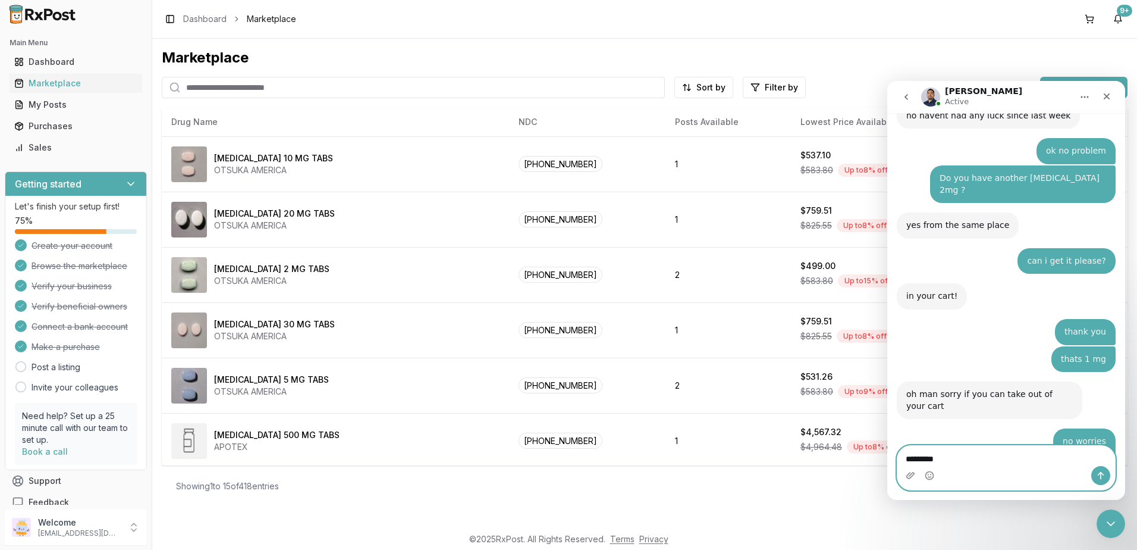
type textarea "**********"
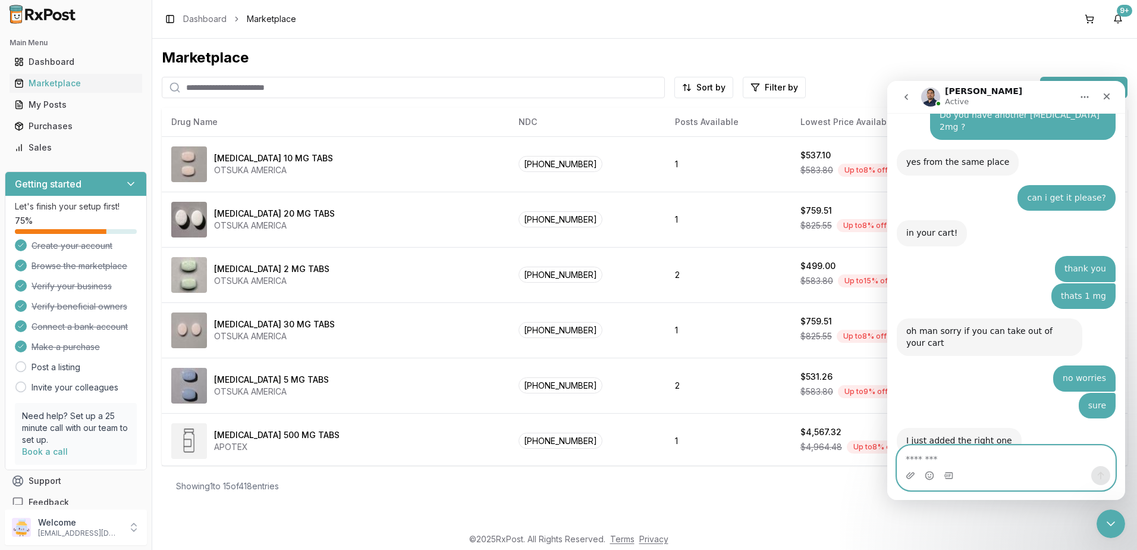
scroll to position [8054, 0]
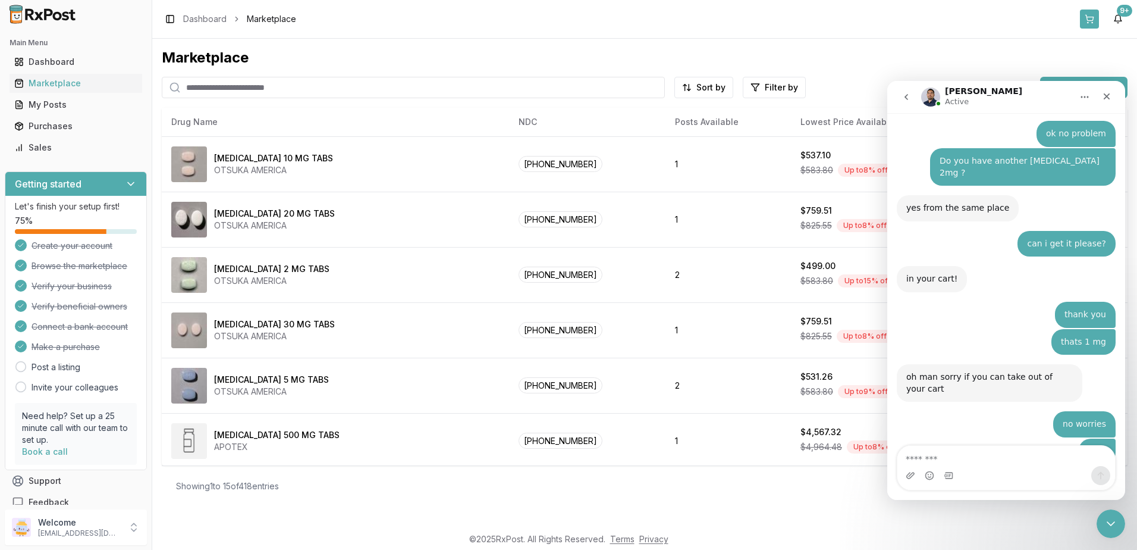
click at [1091, 18] on button at bounding box center [1089, 19] width 19 height 19
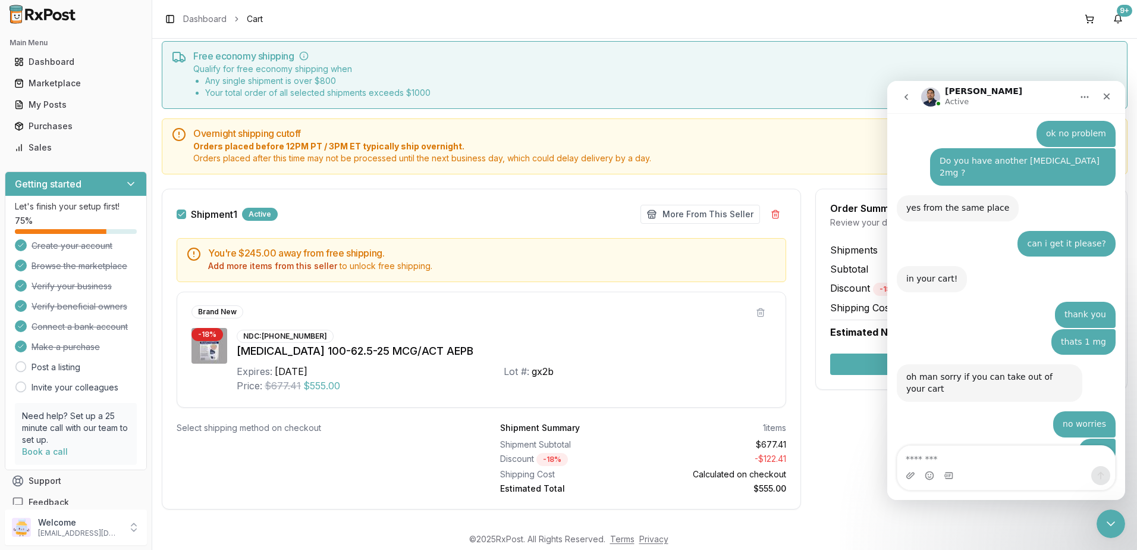
scroll to position [52, 0]
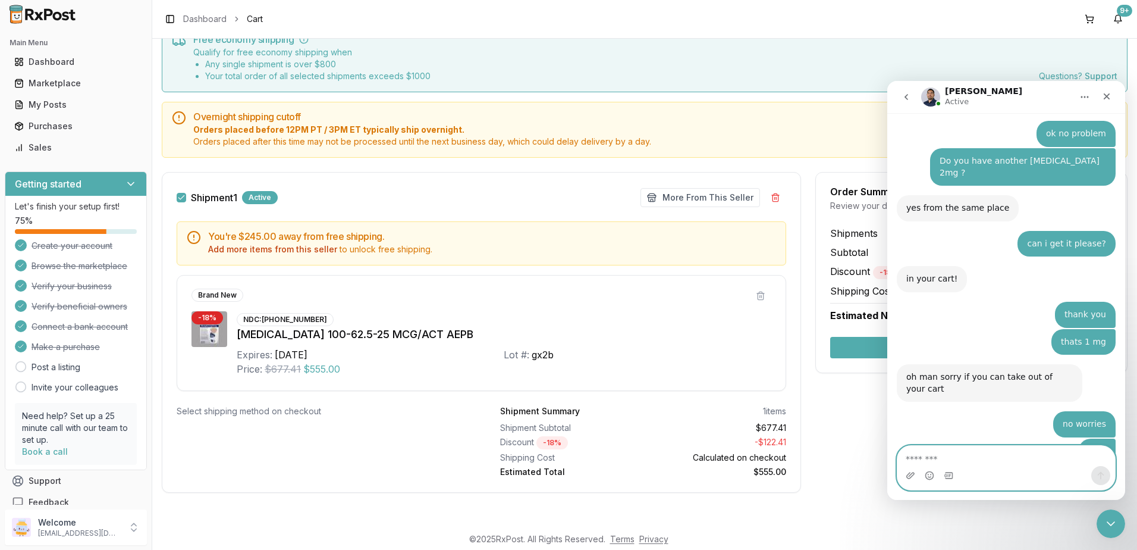
click at [996, 454] on textarea "Message…" at bounding box center [1007, 456] width 218 height 20
type textarea "**********"
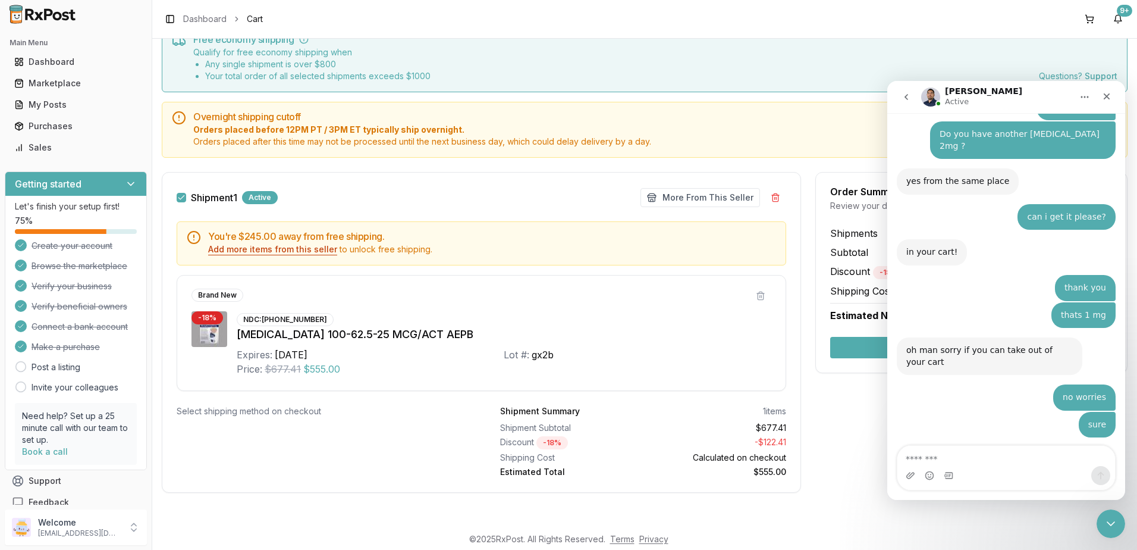
click at [265, 250] on button "Add more items from this seller" at bounding box center [272, 249] width 129 height 12
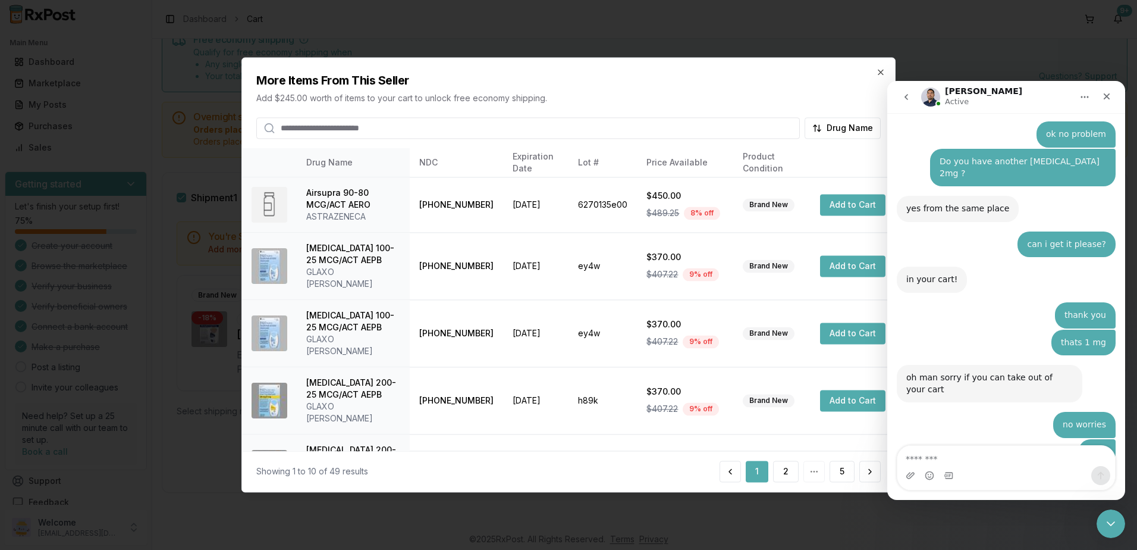
scroll to position [8108, 0]
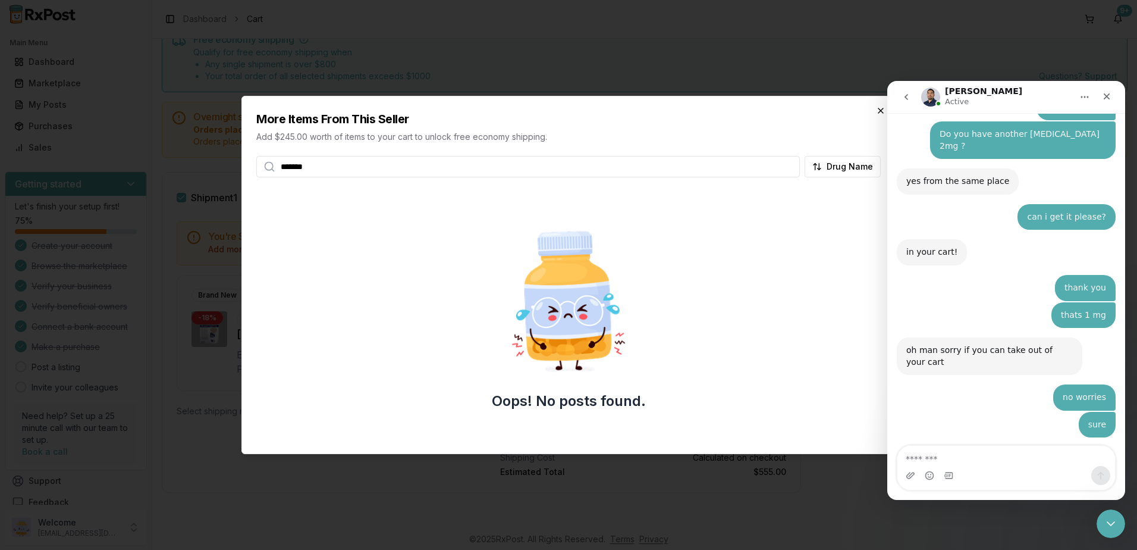
type input "*******"
click at [880, 112] on icon "button" at bounding box center [881, 111] width 10 height 10
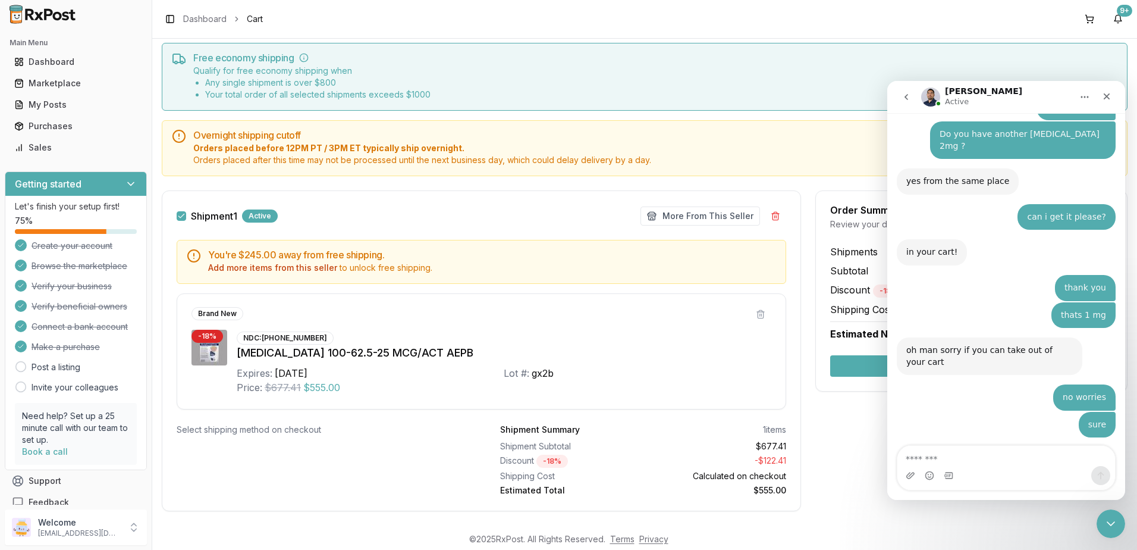
scroll to position [52, 0]
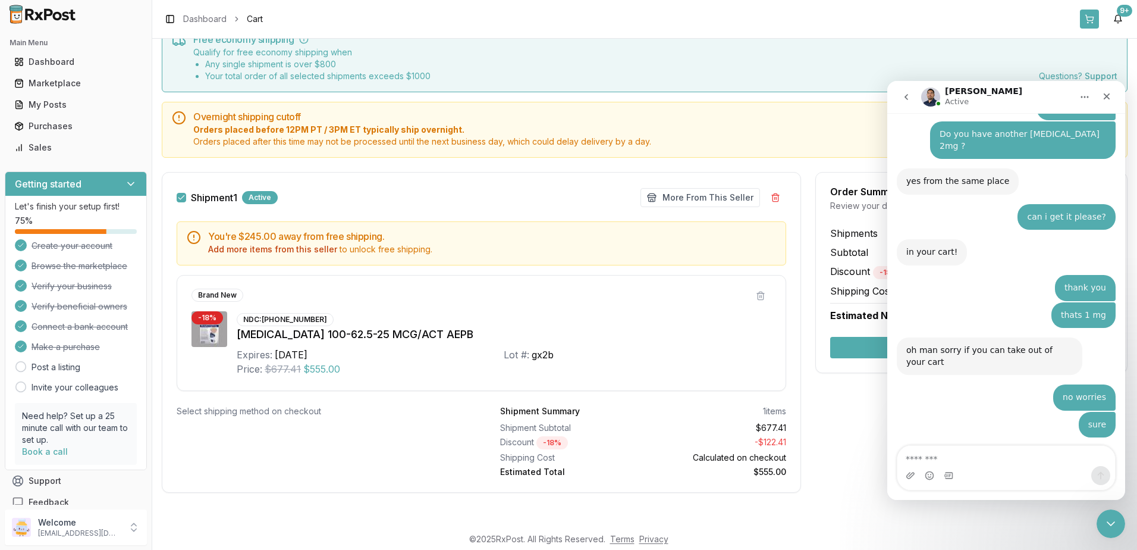
click at [1089, 16] on button at bounding box center [1089, 19] width 19 height 19
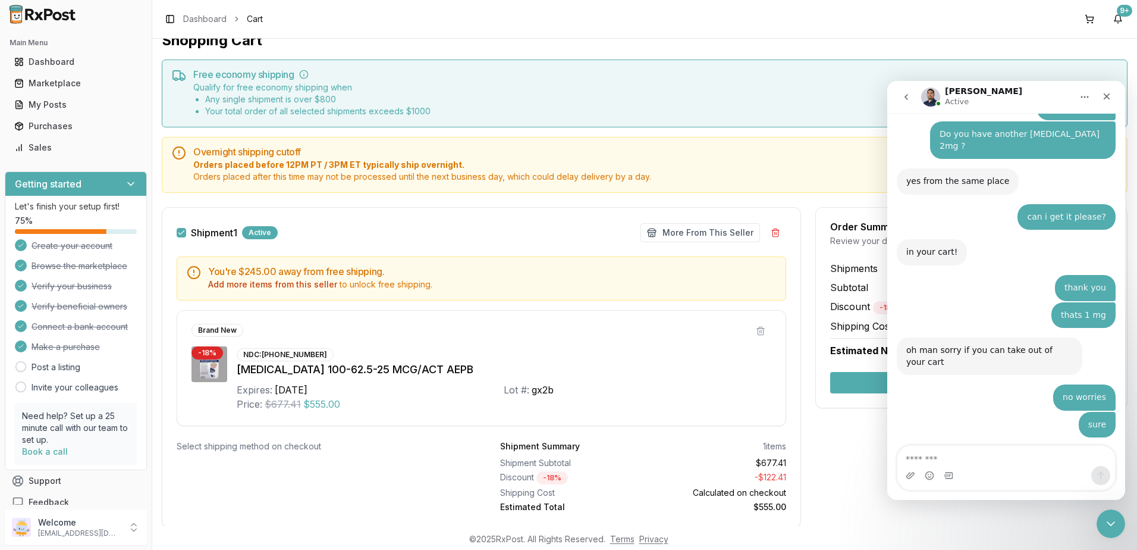
scroll to position [0, 0]
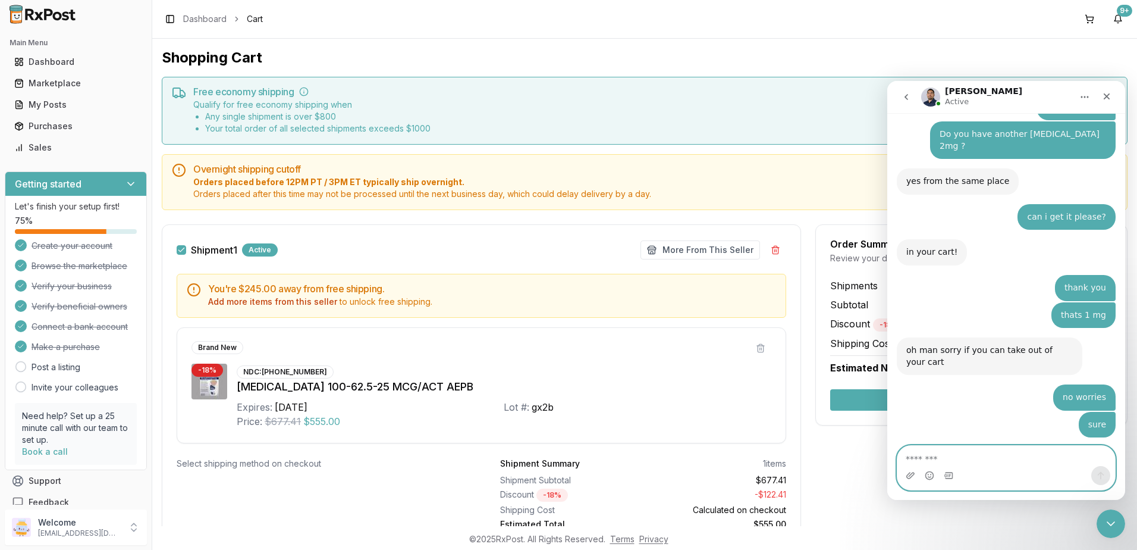
click at [986, 456] on textarea "Message…" at bounding box center [1007, 456] width 218 height 20
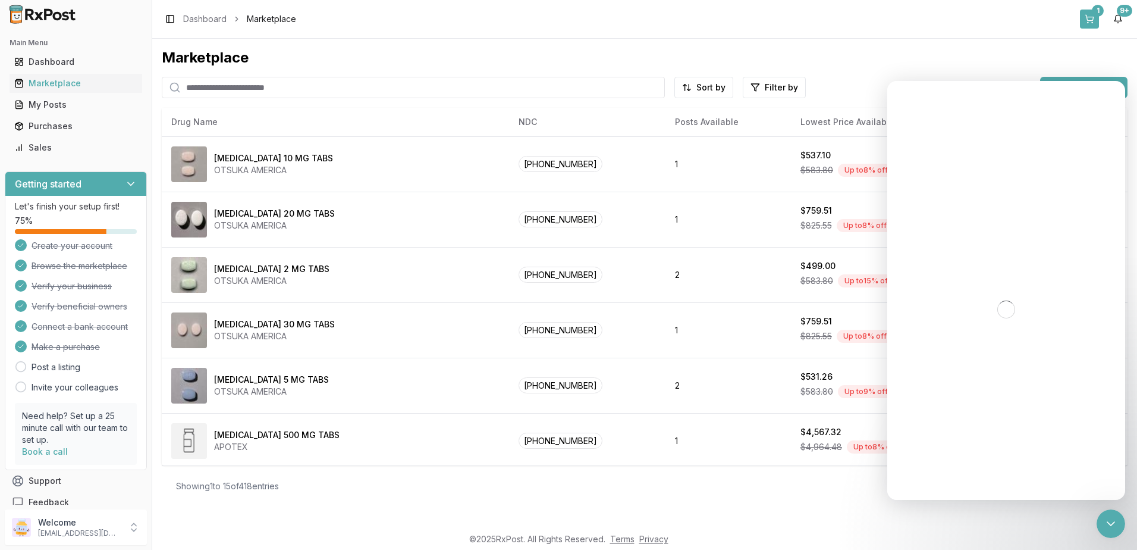
click at [1095, 11] on div "1" at bounding box center [1098, 11] width 12 height 12
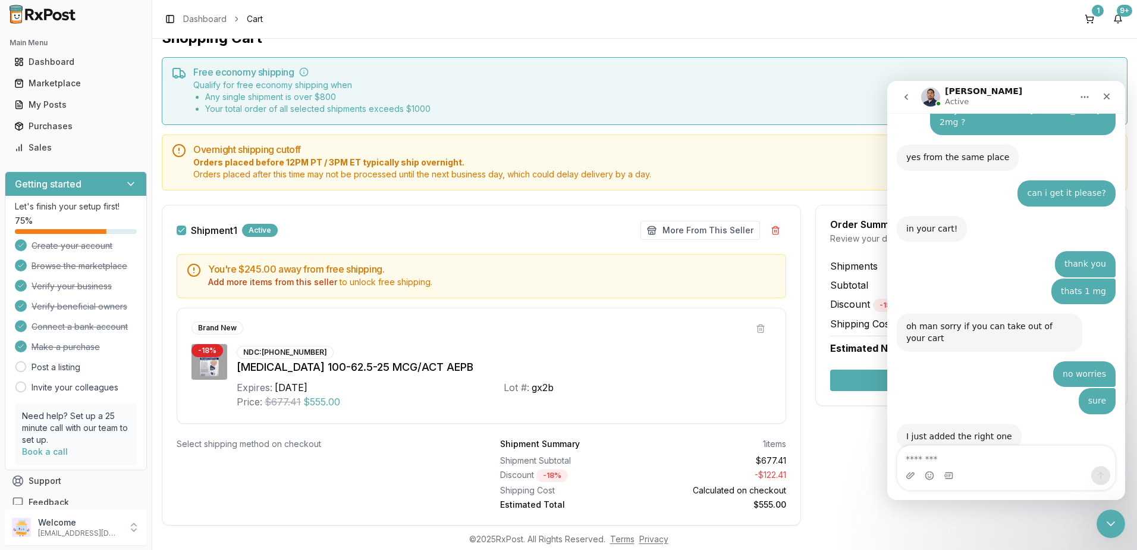
scroll to position [52, 0]
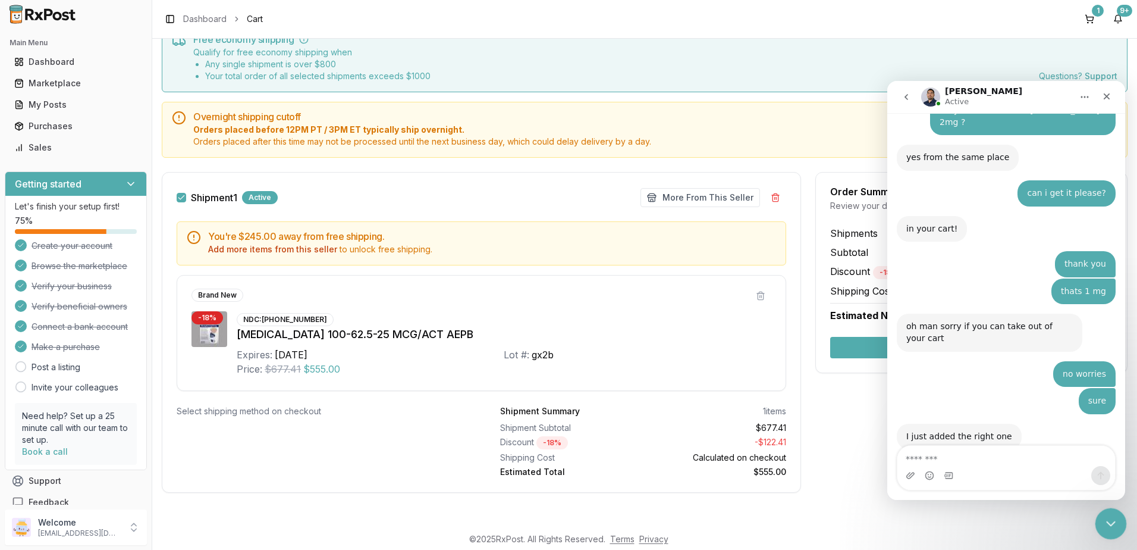
click at [1111, 518] on icon "Close Intercom Messenger" at bounding box center [1109, 522] width 14 height 14
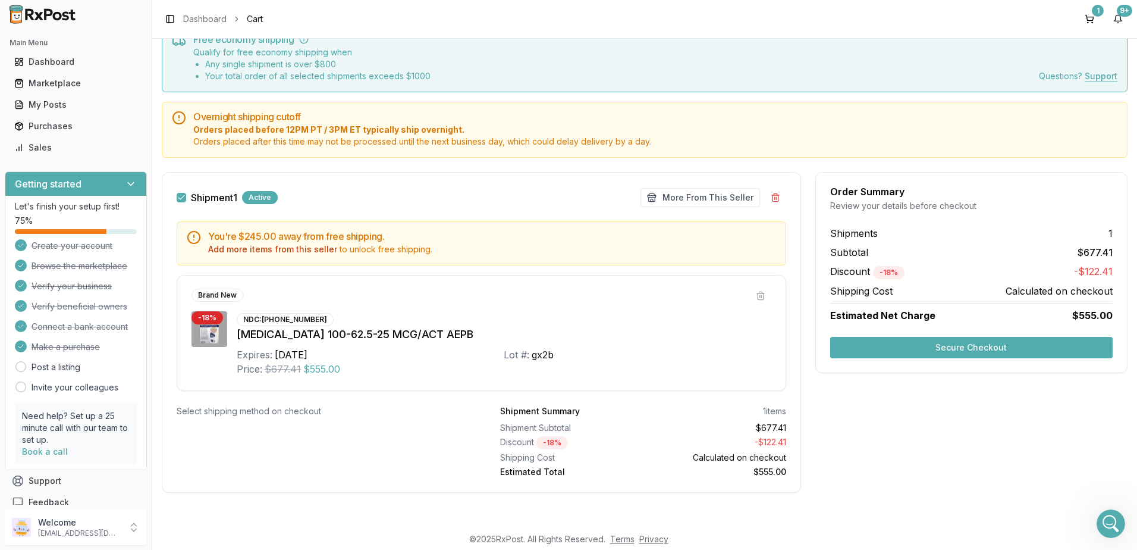
scroll to position [7649, 0]
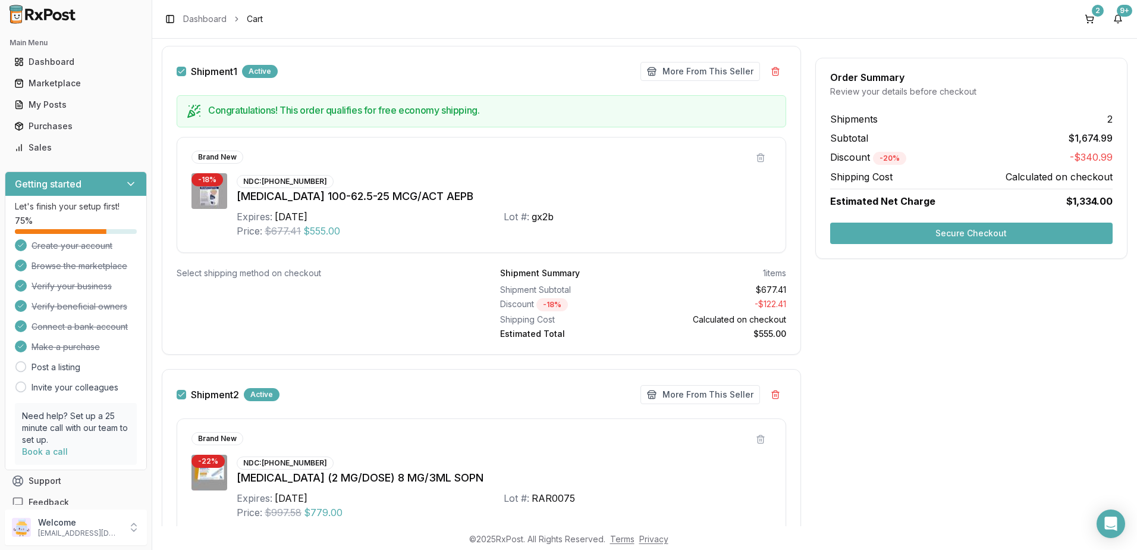
scroll to position [84, 0]
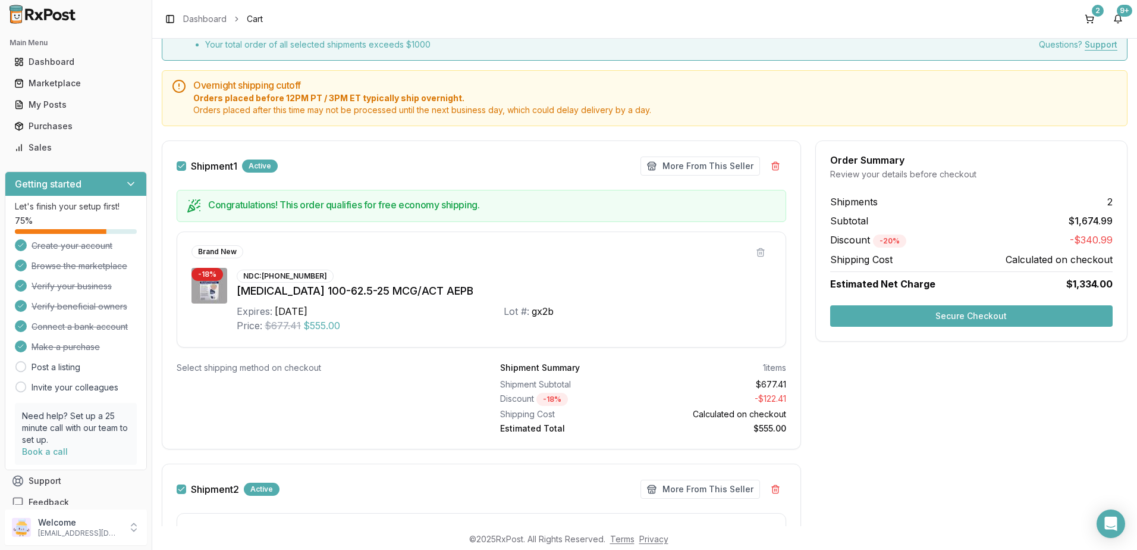
click at [991, 315] on button "Secure Checkout" at bounding box center [971, 315] width 283 height 21
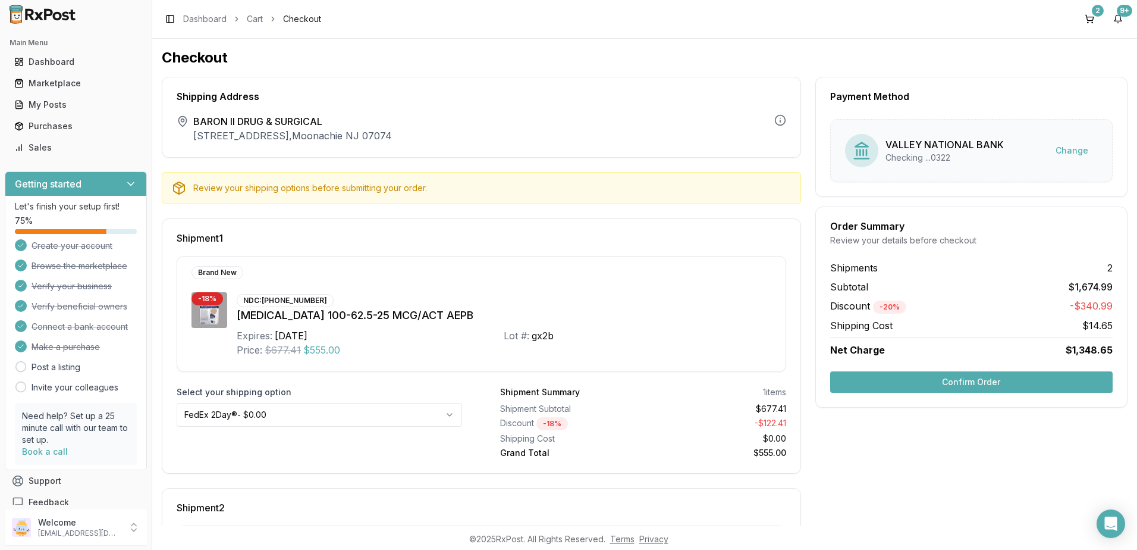
click at [979, 379] on button "Confirm Order" at bounding box center [971, 381] width 283 height 21
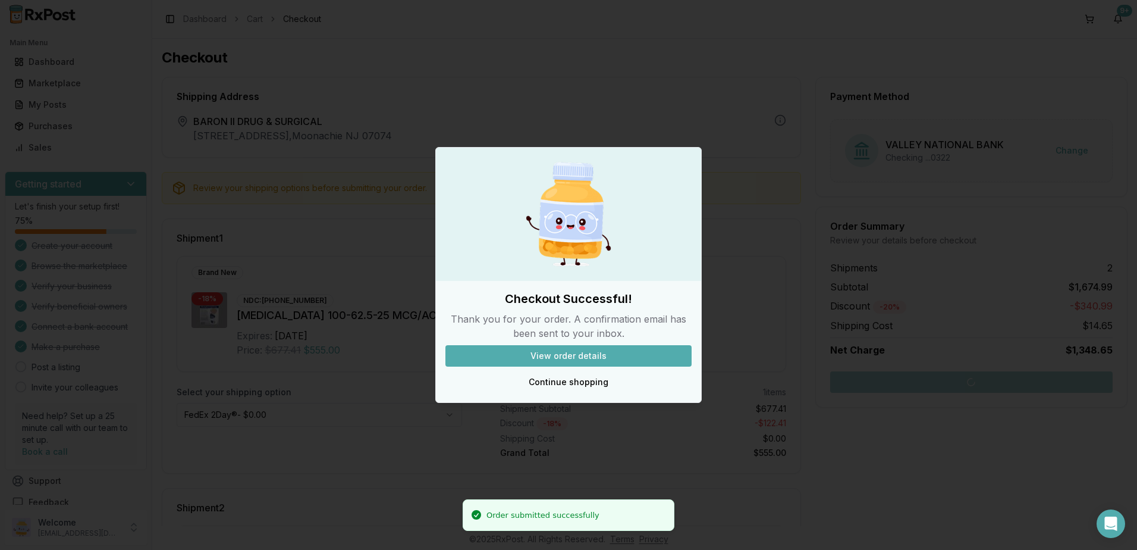
click at [1111, 523] on div at bounding box center [568, 275] width 1137 height 550
click at [1111, 525] on div at bounding box center [568, 275] width 1137 height 550
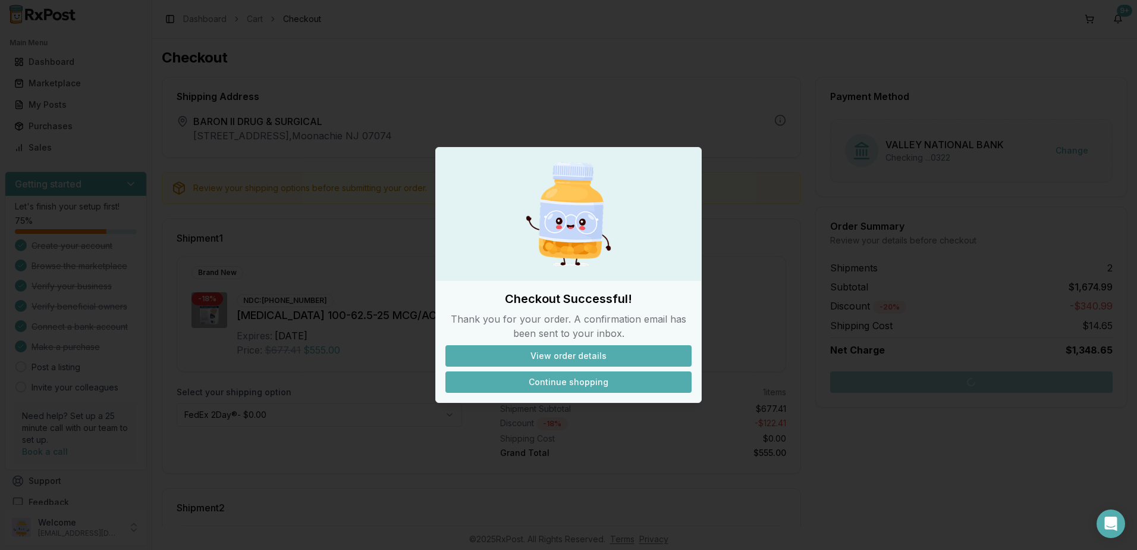
click at [567, 387] on button "Continue shopping" at bounding box center [569, 381] width 246 height 21
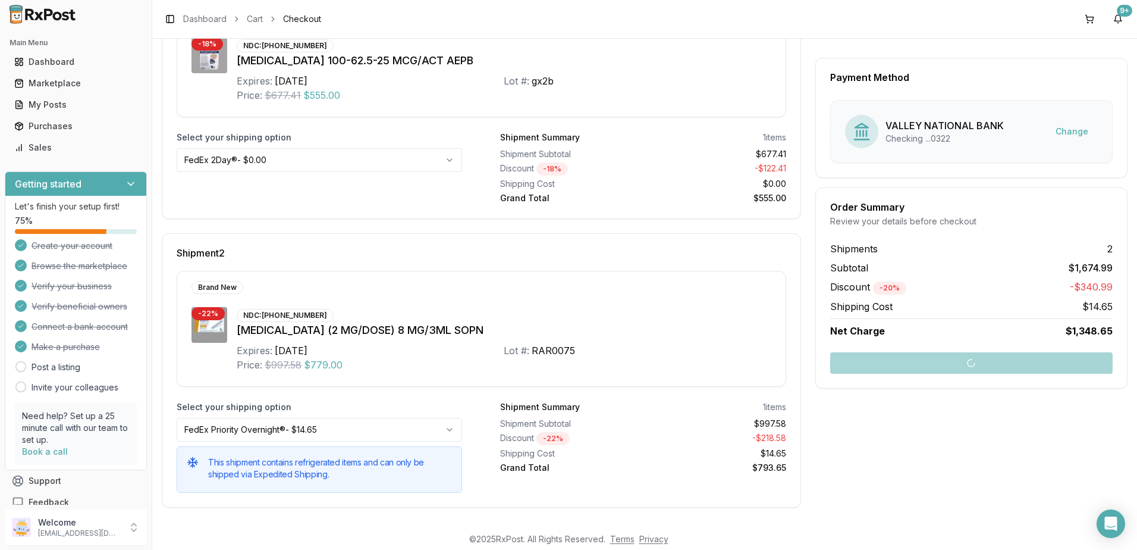
scroll to position [255, 0]
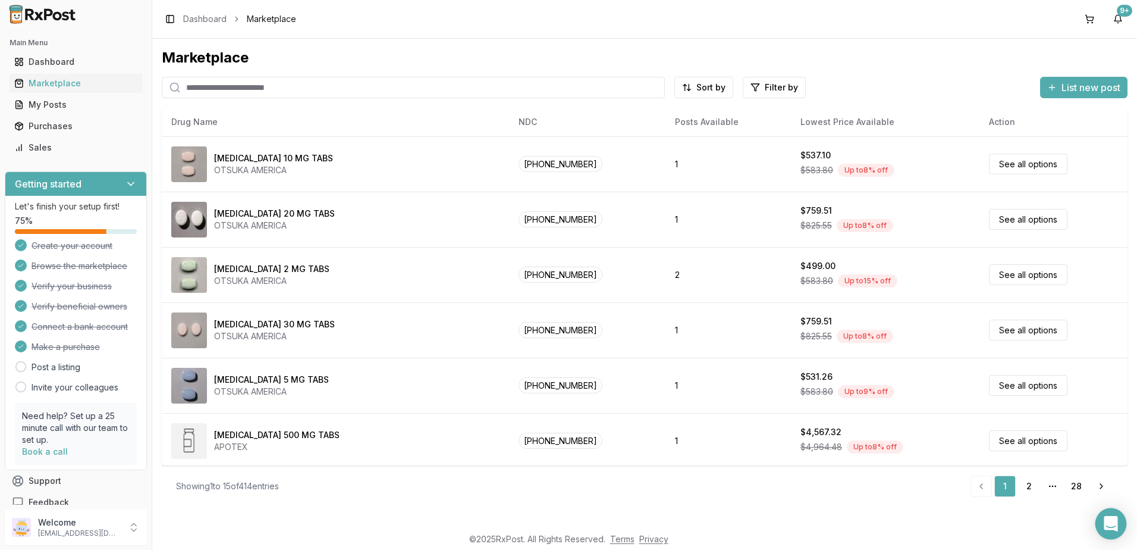
click at [1108, 525] on icon "Open Intercom Messenger" at bounding box center [1111, 523] width 14 height 15
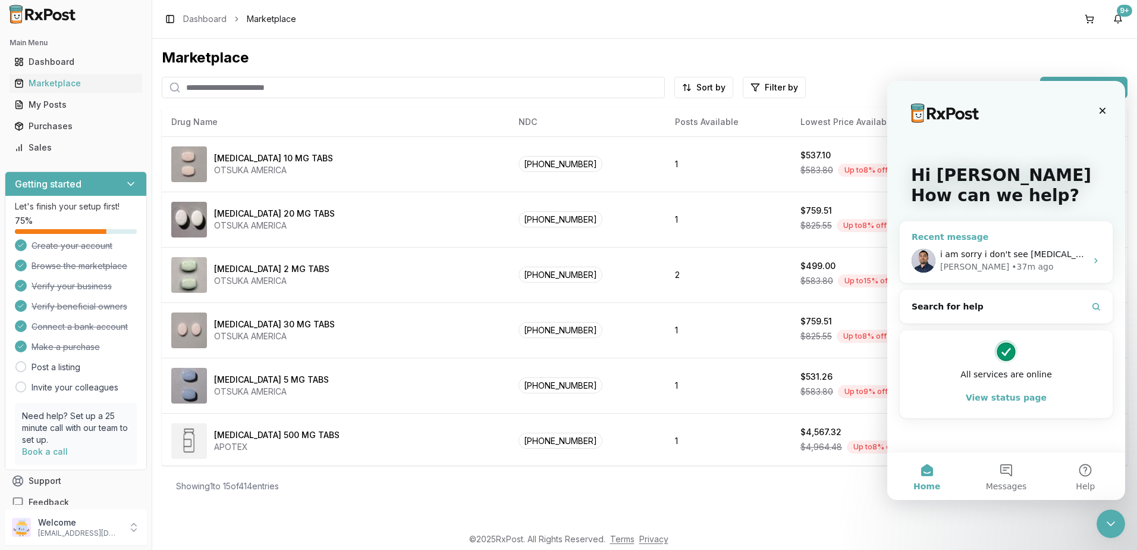
click at [994, 252] on span "i am sorry i don't see [MEDICAL_DATA] in my cart" at bounding box center [1043, 254] width 205 height 10
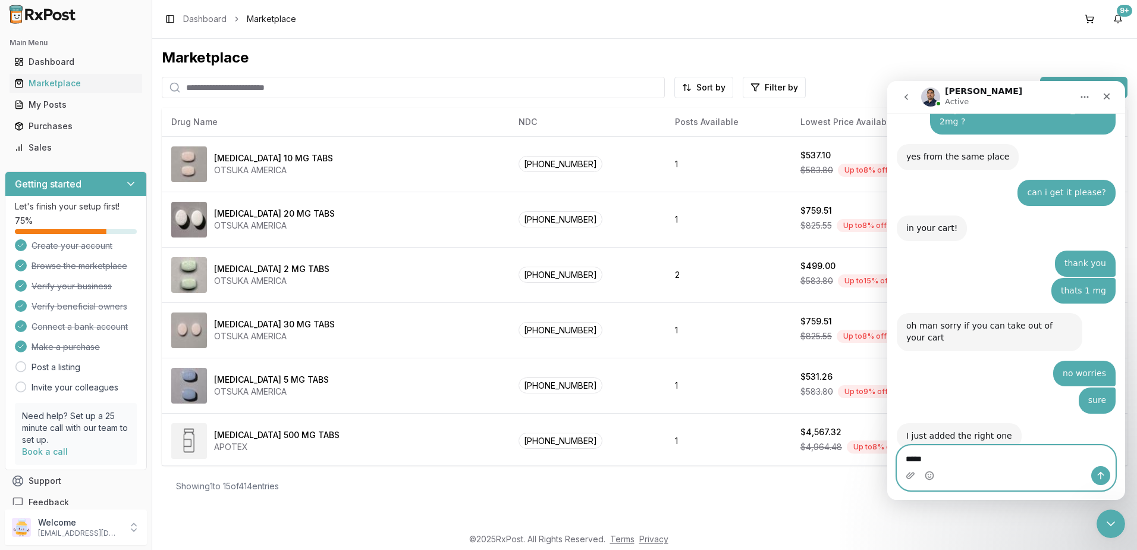
scroll to position [7649, 0]
type textarea "*"
